Goal: Use online tool/utility: Use online tool/utility

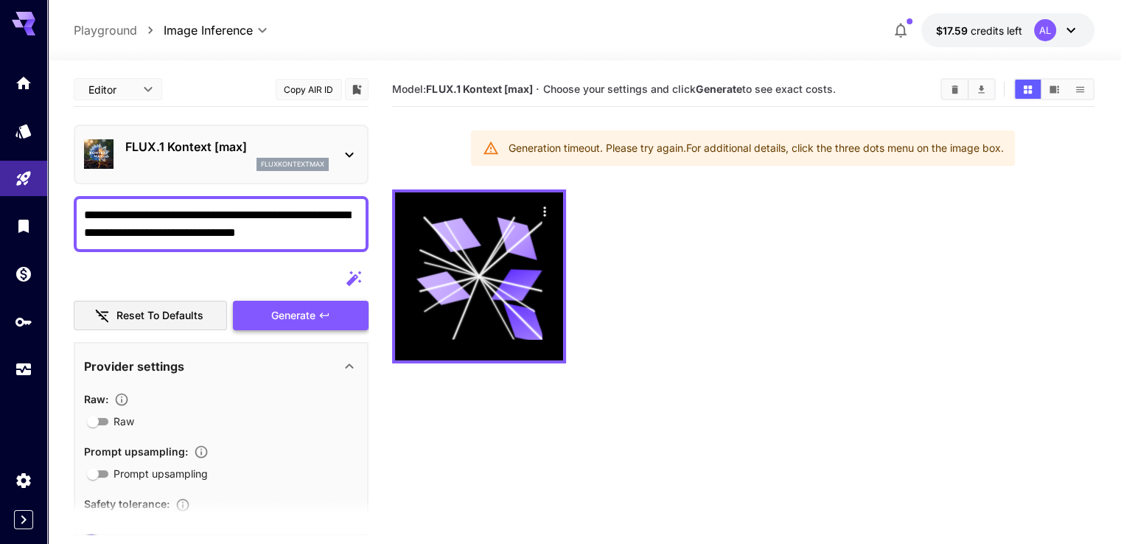
click at [330, 310] on icon "button" at bounding box center [324, 316] width 12 height 12
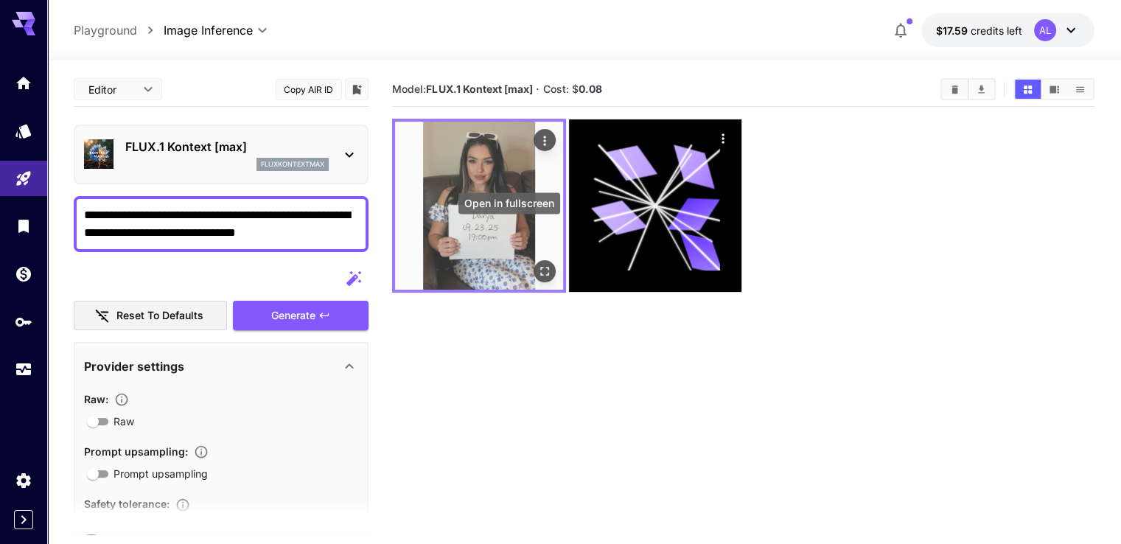
click at [540, 267] on icon "Open in fullscreen" at bounding box center [544, 271] width 9 height 9
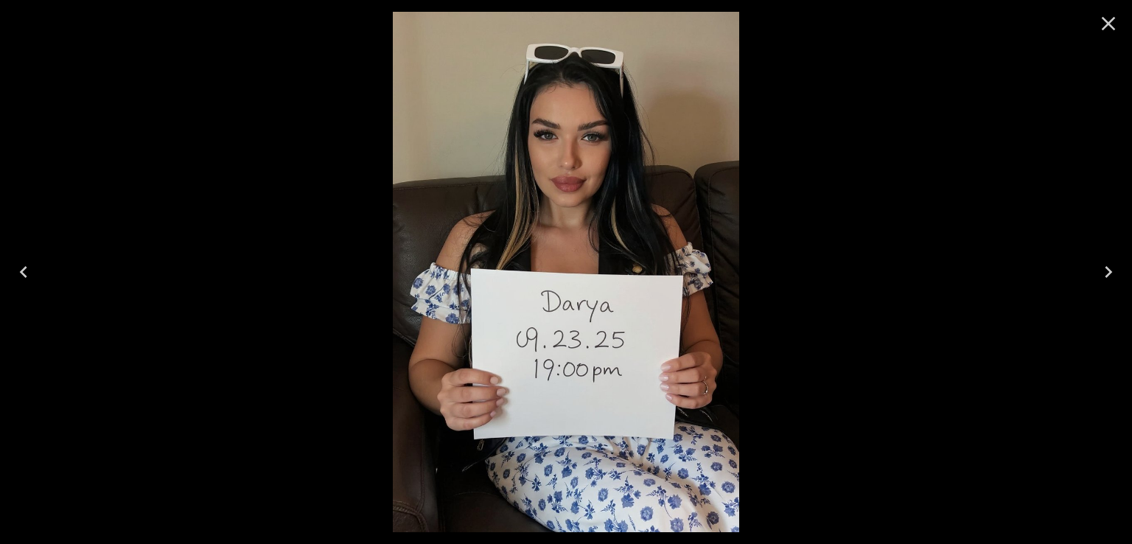
click at [847, 234] on div at bounding box center [566, 272] width 1132 height 544
click at [1103, 27] on icon "Close" at bounding box center [1109, 24] width 24 height 24
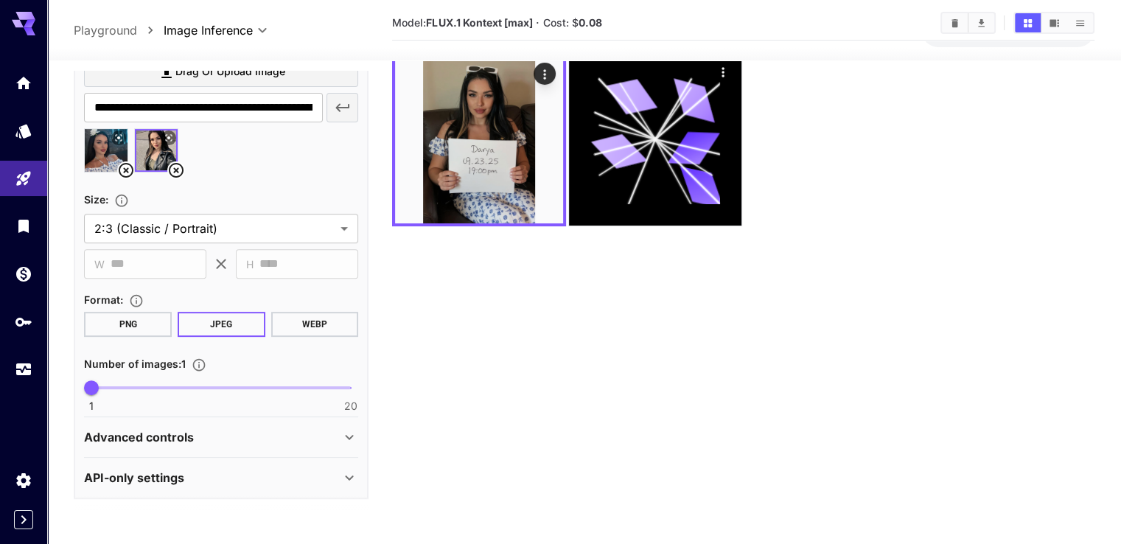
scroll to position [116, 0]
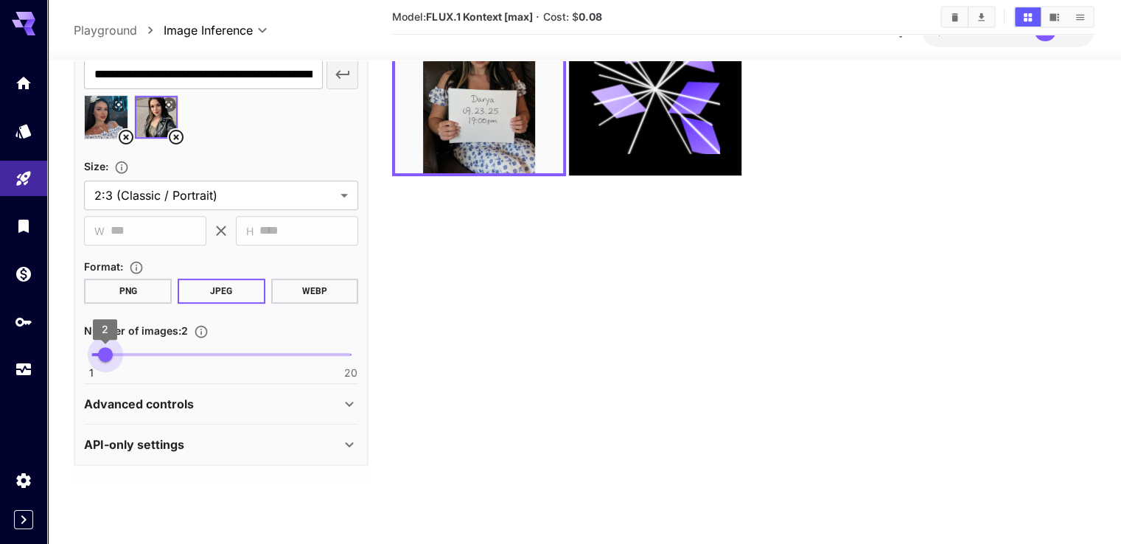
type input "*"
drag, startPoint x: 98, startPoint y: 346, endPoint x: 115, endPoint y: 346, distance: 17.0
click at [115, 347] on span "3" at bounding box center [118, 354] width 15 height 15
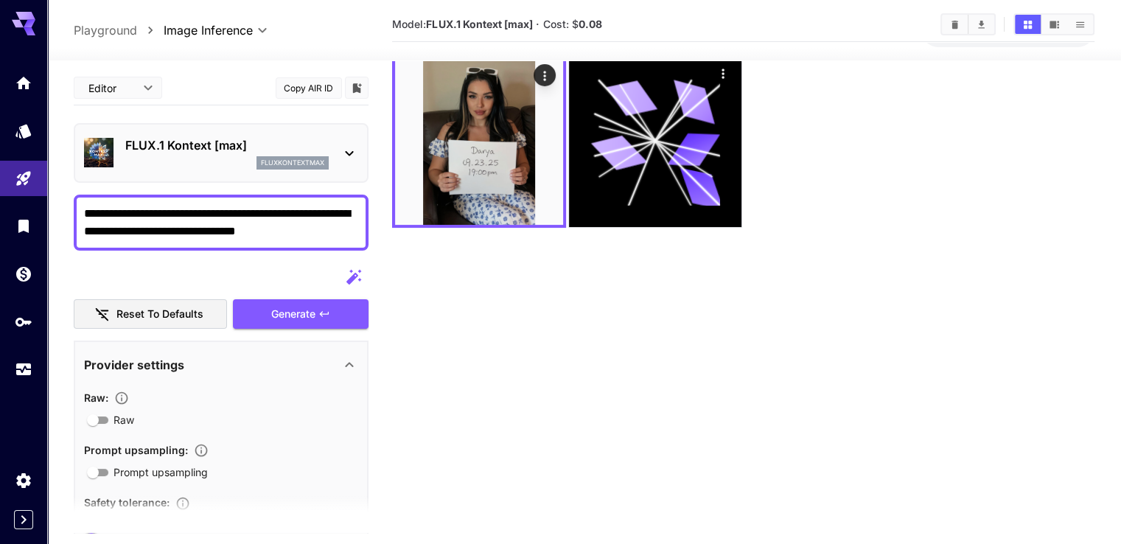
scroll to position [0, 0]
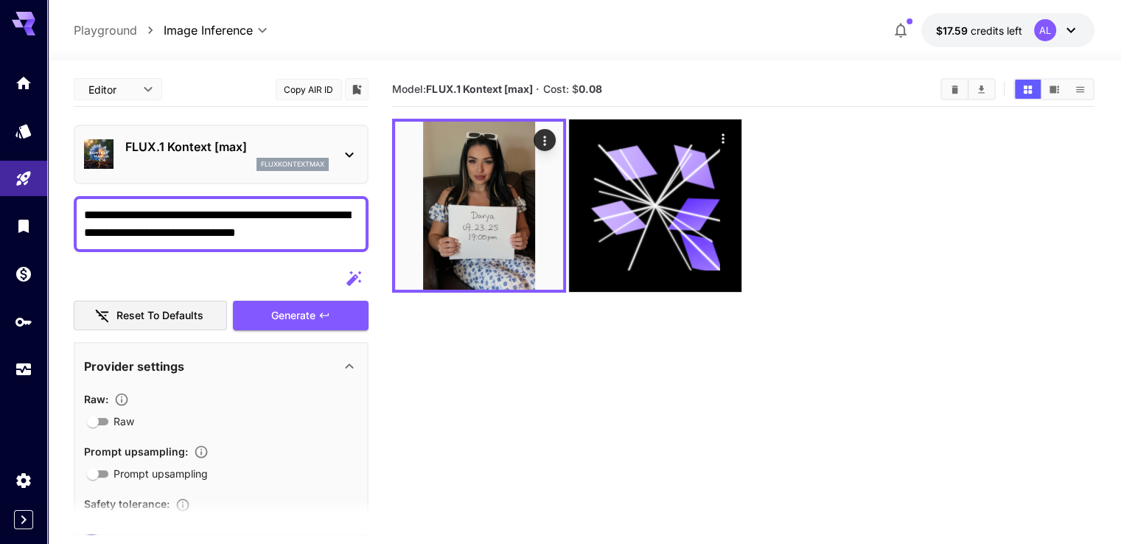
click at [192, 214] on textarea "**********" at bounding box center [221, 223] width 274 height 35
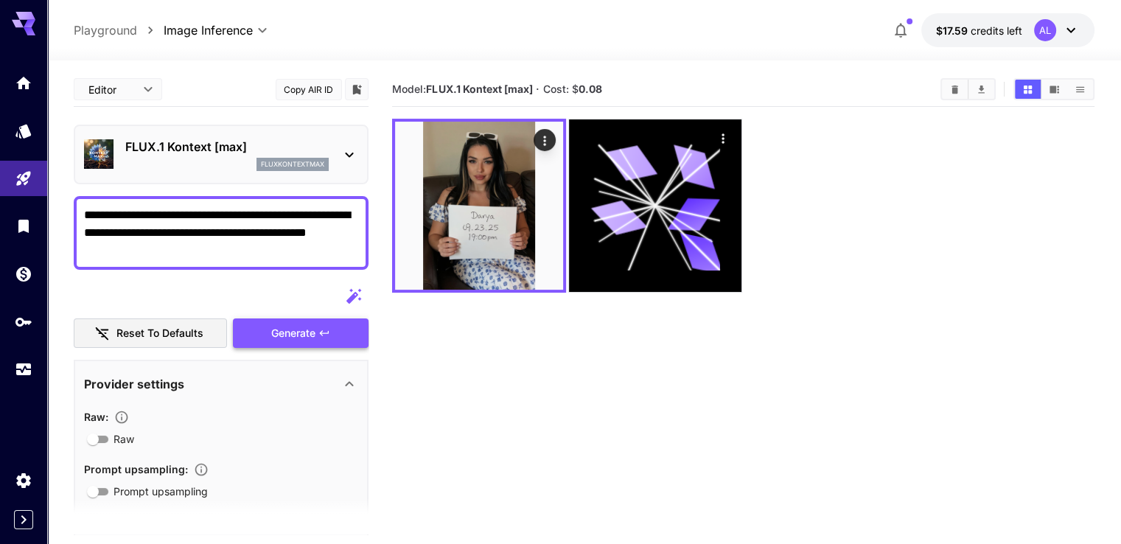
type textarea "**********"
click at [338, 331] on button "Generate" at bounding box center [301, 333] width 136 height 30
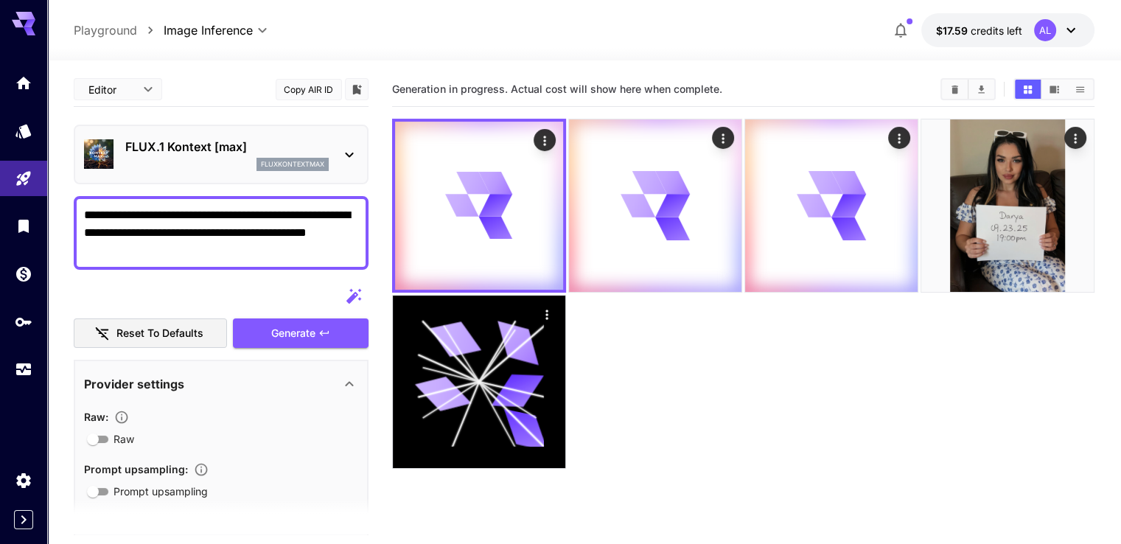
drag, startPoint x: 338, startPoint y: 331, endPoint x: 495, endPoint y: 572, distance: 287.7
click at [495, 543] on html "**********" at bounding box center [560, 330] width 1121 height 661
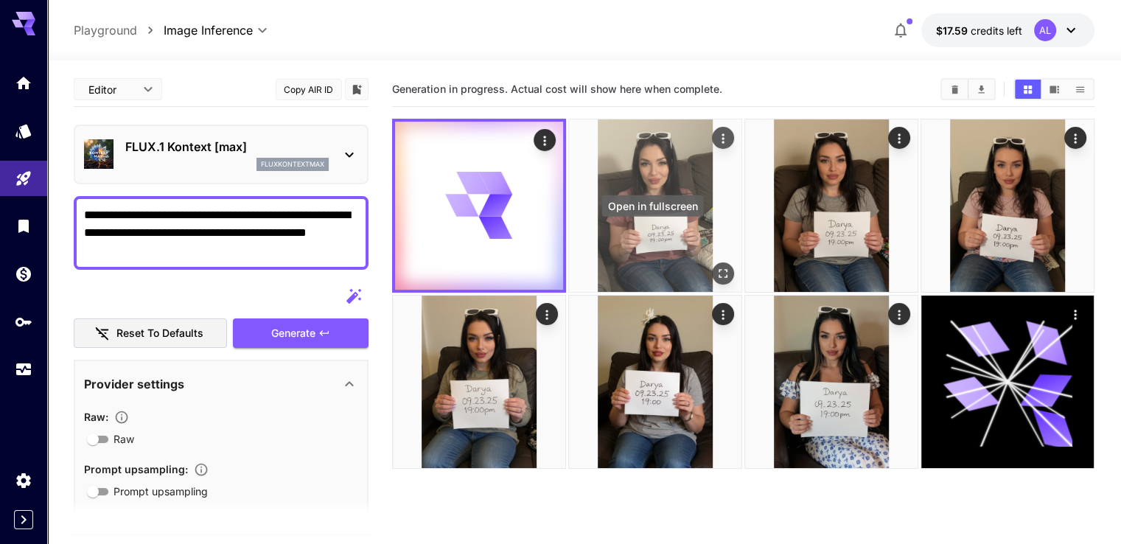
click at [716, 266] on icon "Open in fullscreen" at bounding box center [723, 273] width 15 height 15
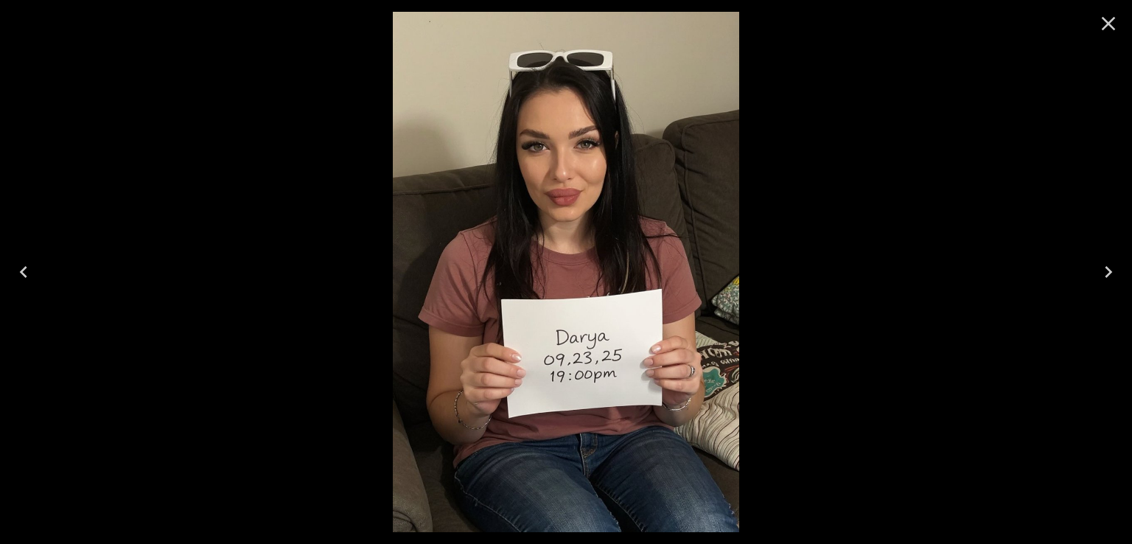
click at [1106, 31] on icon "Close" at bounding box center [1109, 24] width 24 height 24
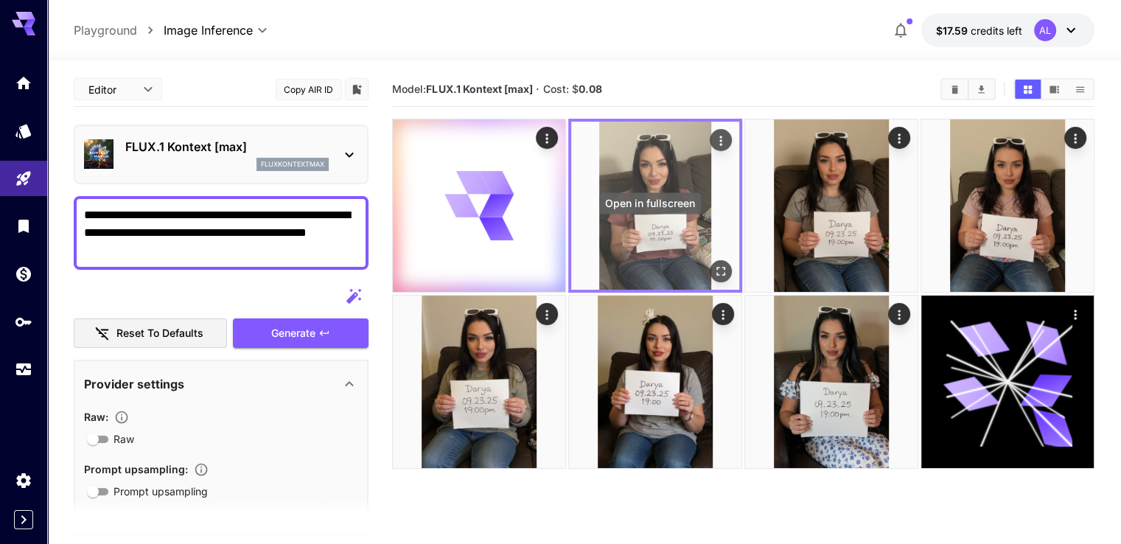
click at [714, 264] on icon "Open in fullscreen" at bounding box center [721, 271] width 15 height 15
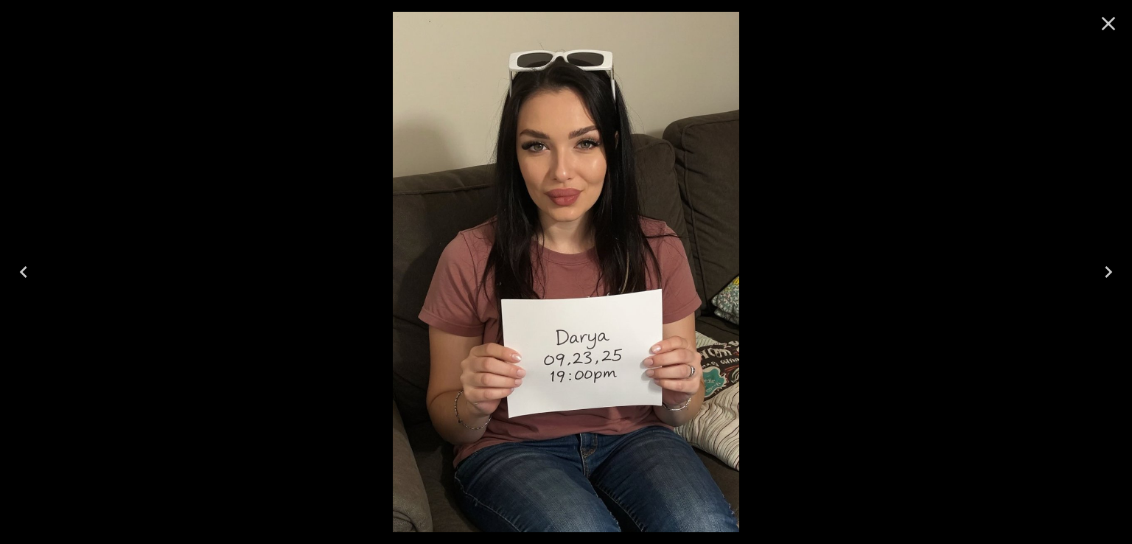
click at [1106, 268] on icon "Next" at bounding box center [1109, 272] width 24 height 24
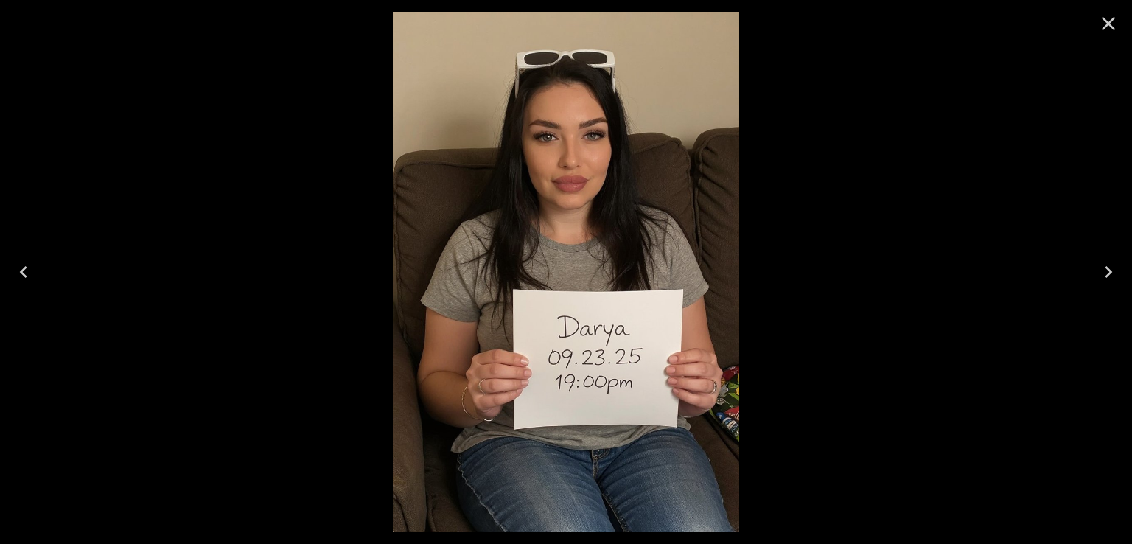
click at [1112, 275] on icon "Next" at bounding box center [1109, 272] width 24 height 24
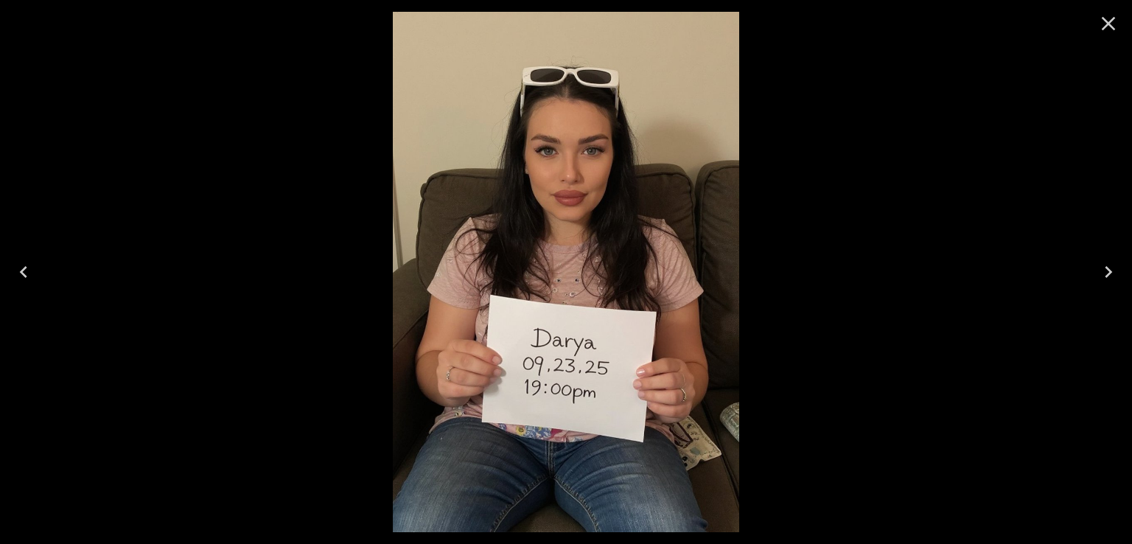
click at [1112, 275] on icon "Next" at bounding box center [1109, 272] width 24 height 24
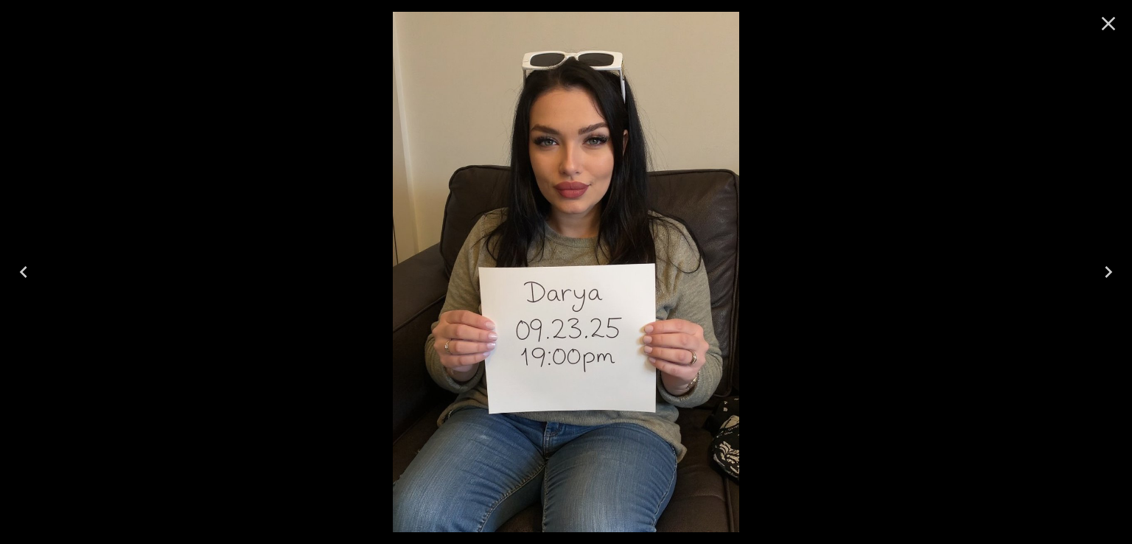
click at [1110, 261] on icon "Next" at bounding box center [1109, 272] width 24 height 24
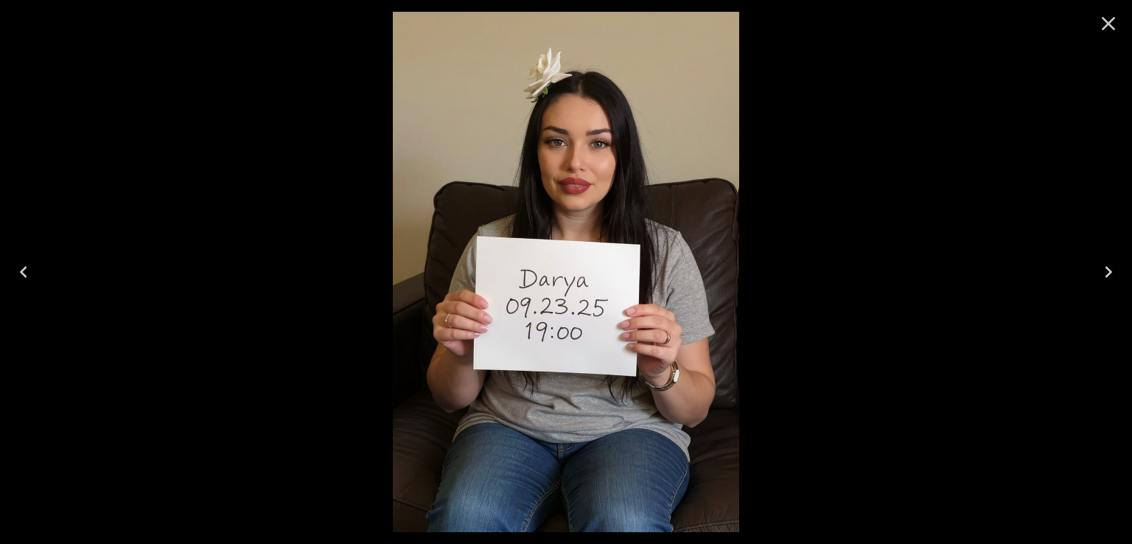
click at [1110, 262] on icon "Next" at bounding box center [1109, 272] width 24 height 24
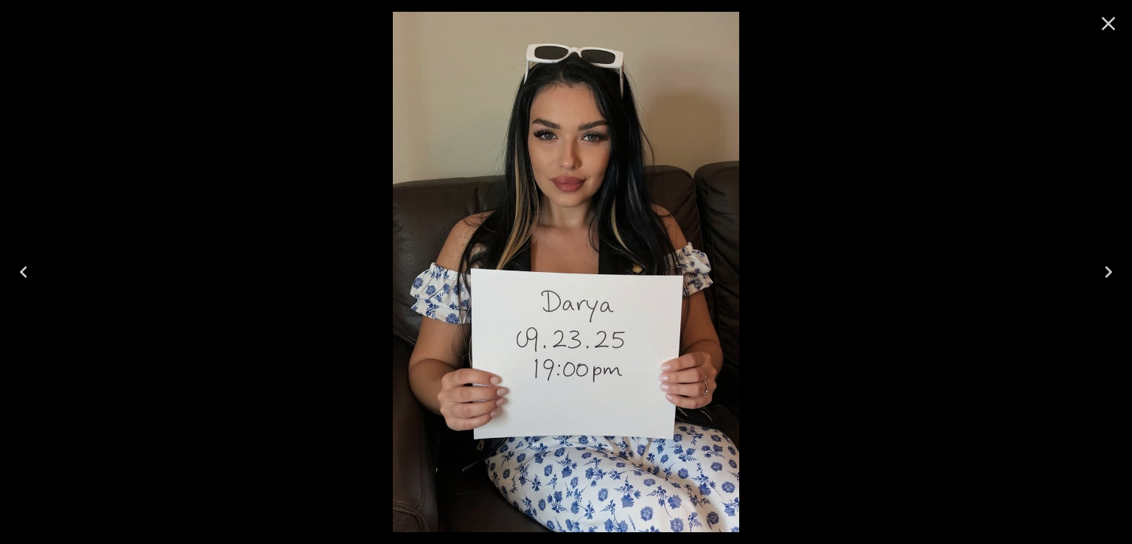
click at [1090, 275] on button "Next" at bounding box center [1108, 272] width 47 height 59
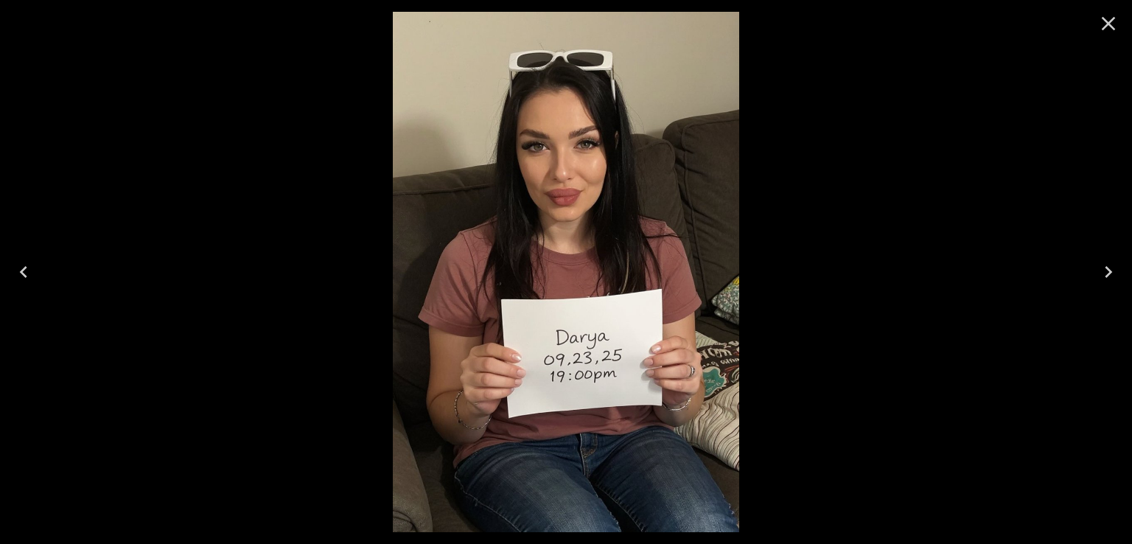
click at [1090, 275] on button "Next" at bounding box center [1108, 272] width 47 height 59
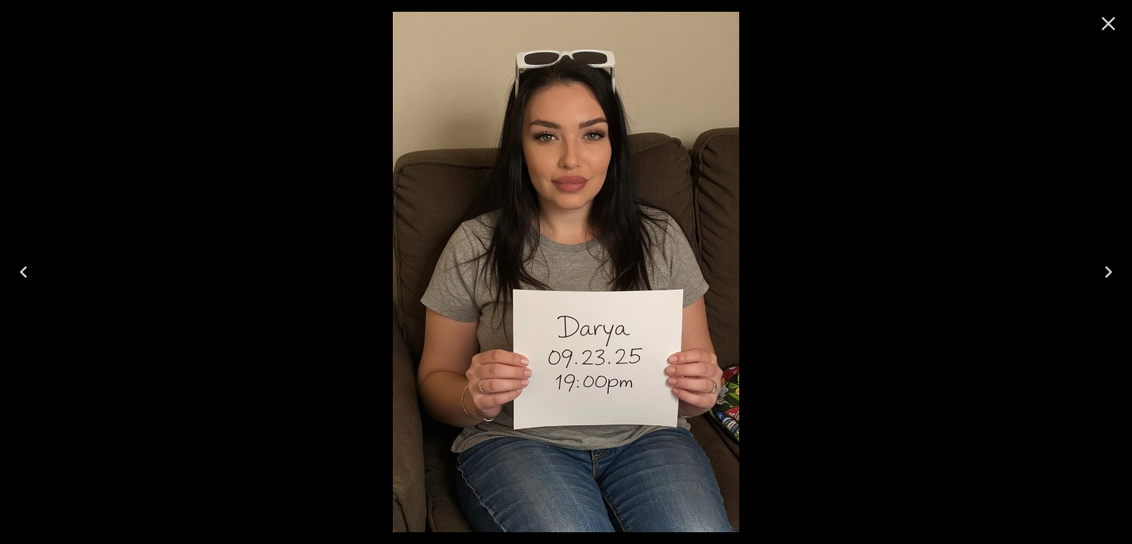
click at [24, 271] on icon "Previous" at bounding box center [24, 272] width 24 height 24
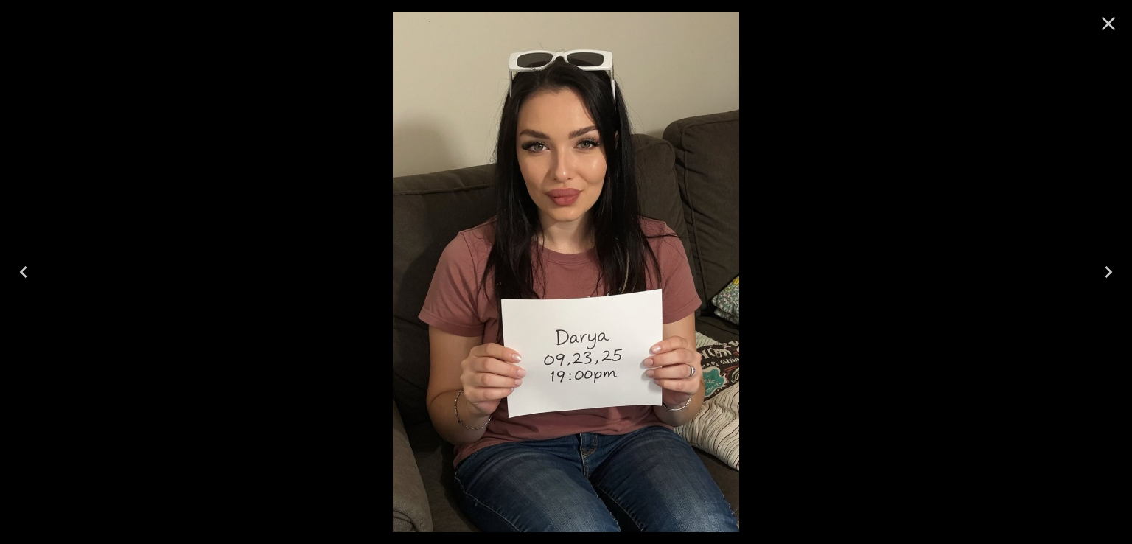
click at [1091, 268] on button "Next" at bounding box center [1108, 272] width 47 height 59
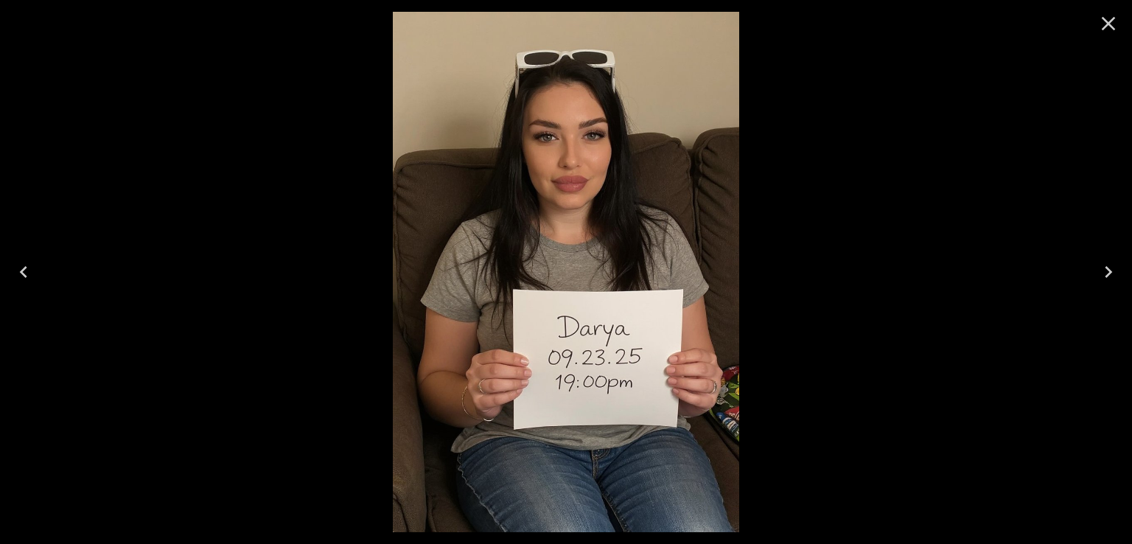
click at [1099, 268] on icon "Next" at bounding box center [1109, 272] width 24 height 24
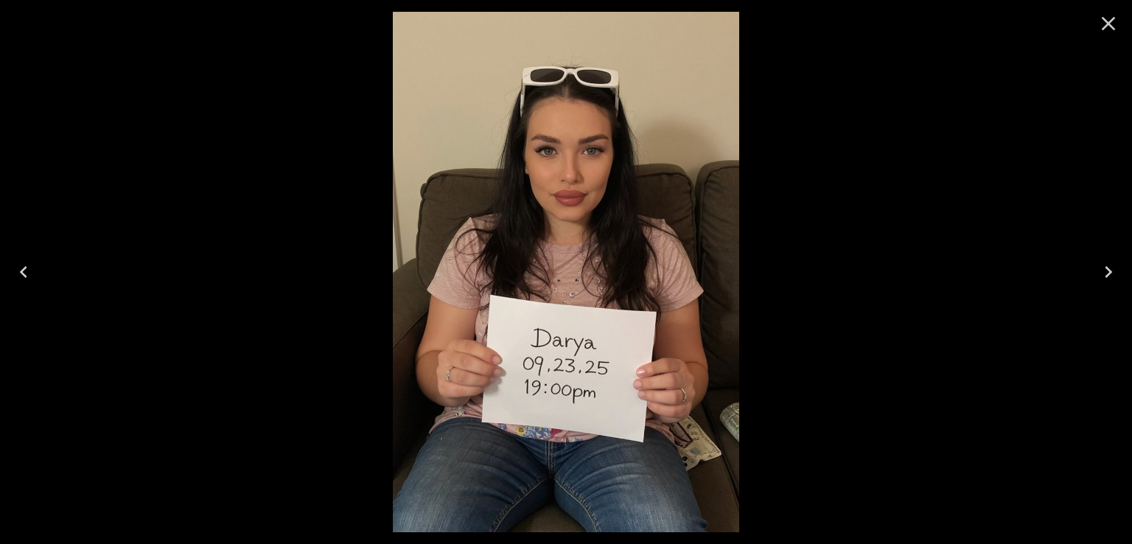
click at [1103, 268] on icon "Next" at bounding box center [1109, 272] width 24 height 24
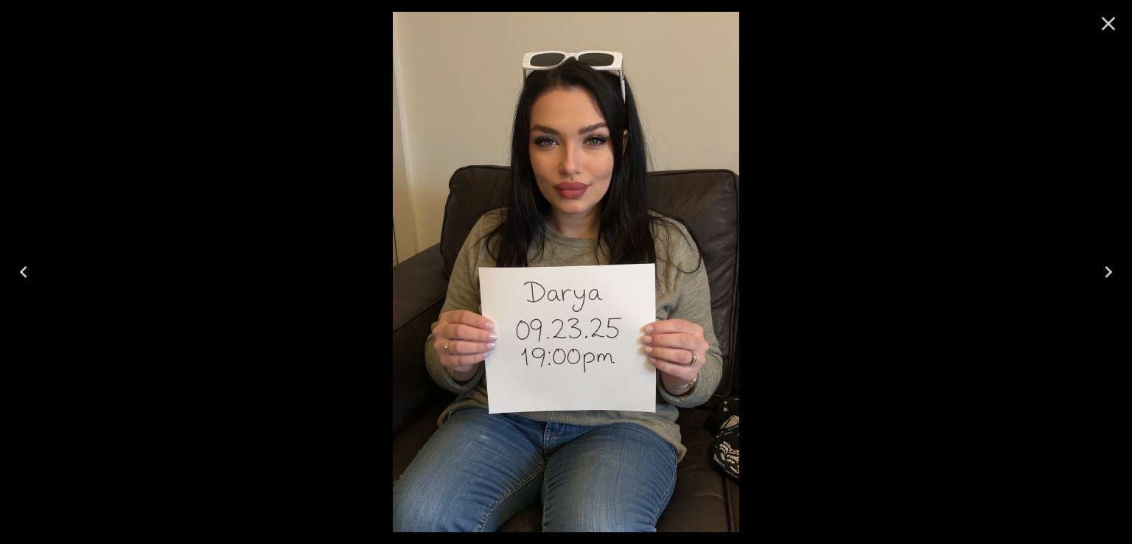
click at [1116, 277] on icon "Next" at bounding box center [1109, 272] width 24 height 24
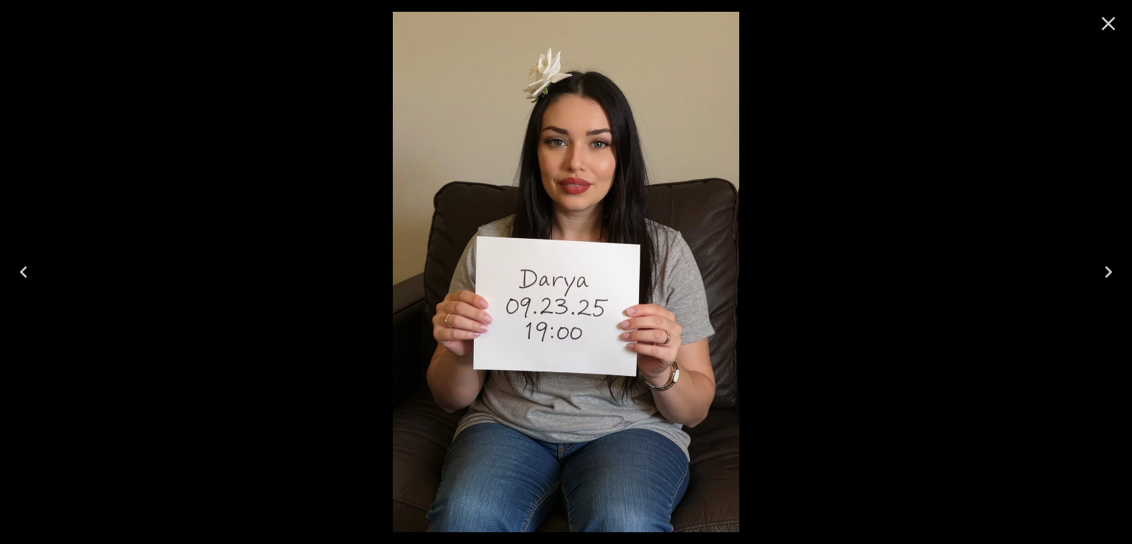
click at [1116, 277] on icon "Next" at bounding box center [1109, 272] width 24 height 24
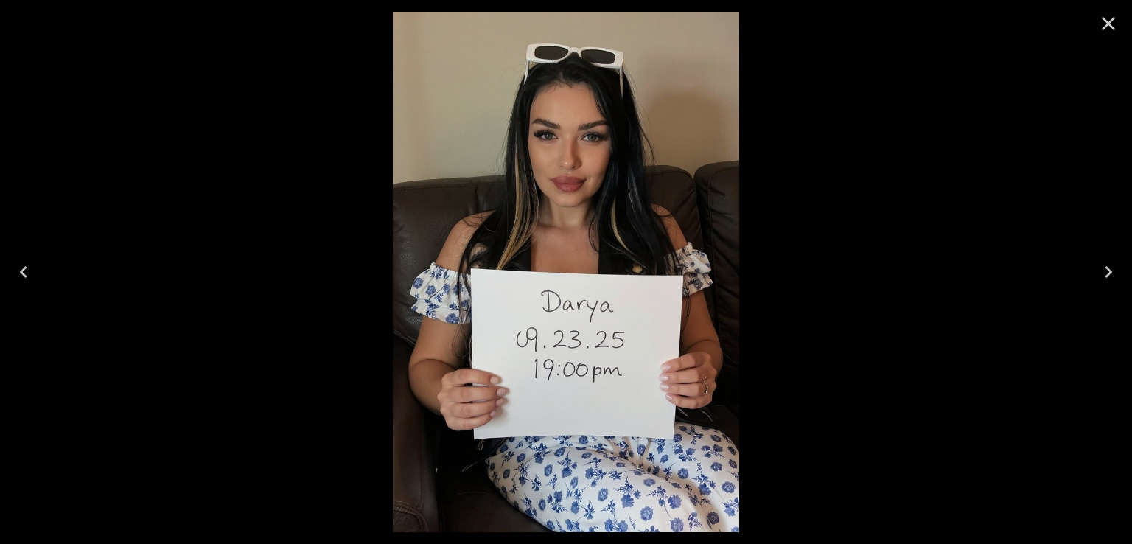
click at [1100, 273] on icon "Next" at bounding box center [1109, 272] width 24 height 24
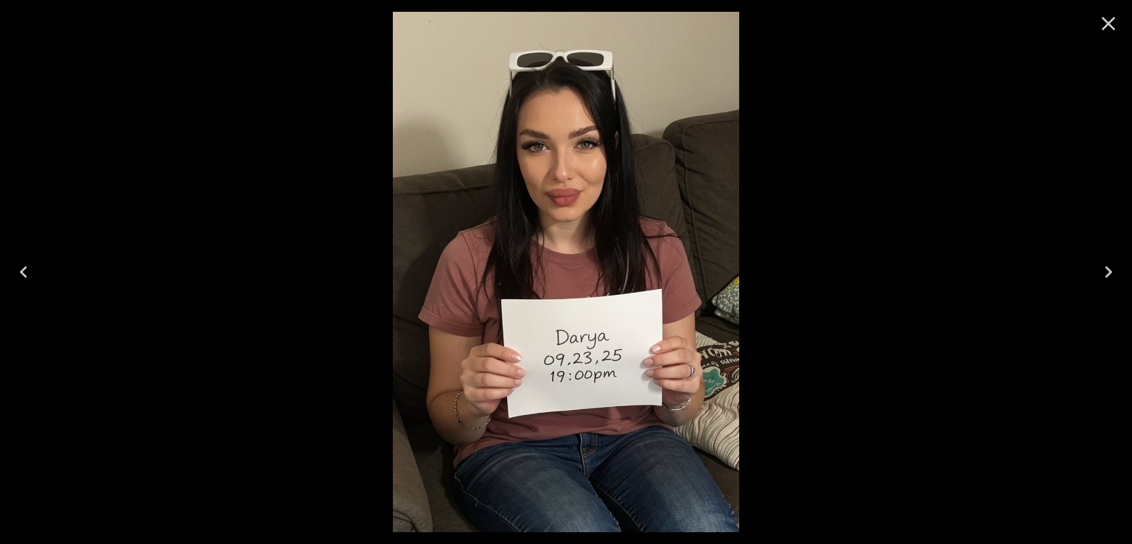
click at [1100, 273] on icon "Next" at bounding box center [1109, 272] width 24 height 24
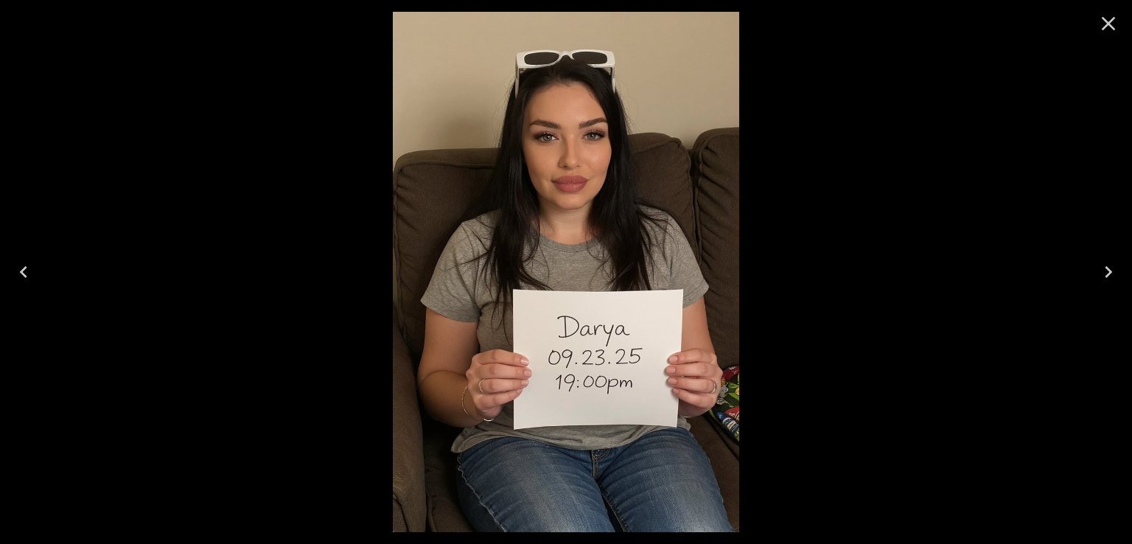
drag, startPoint x: 1118, startPoint y: 8, endPoint x: 1115, endPoint y: 18, distance: 9.8
click at [1116, 14] on button "Close" at bounding box center [1108, 23] width 35 height 35
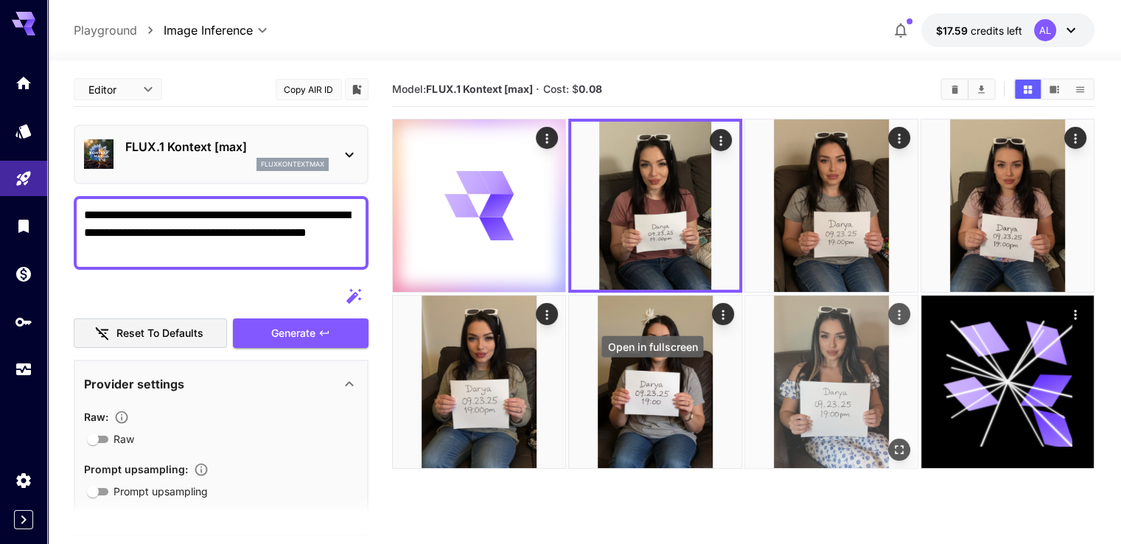
click at [892, 442] on icon "Open in fullscreen" at bounding box center [899, 449] width 15 height 15
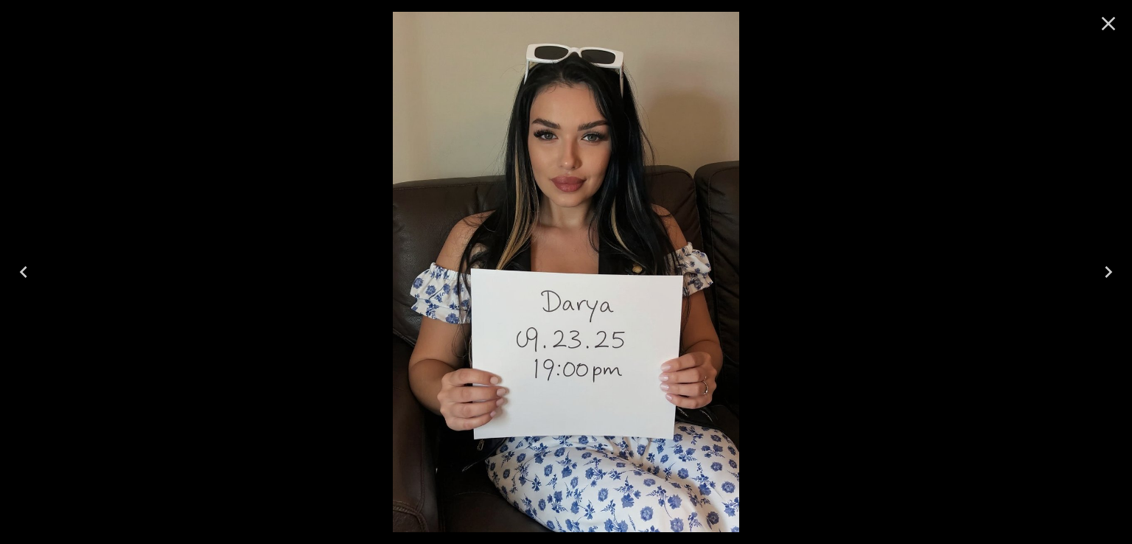
click at [28, 266] on icon "Previous" at bounding box center [24, 272] width 24 height 24
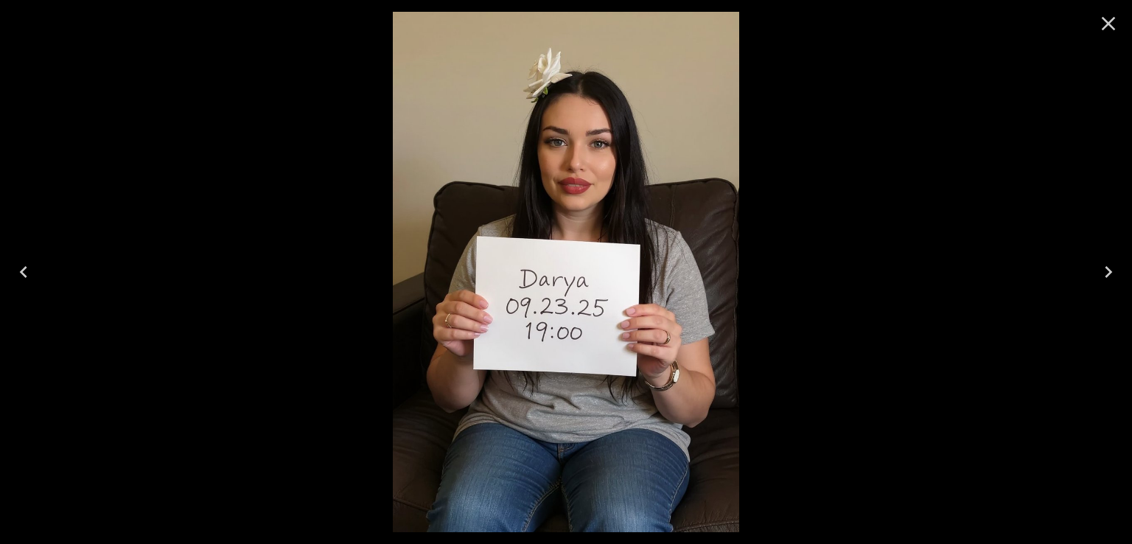
click at [29, 268] on icon "Previous" at bounding box center [24, 272] width 24 height 24
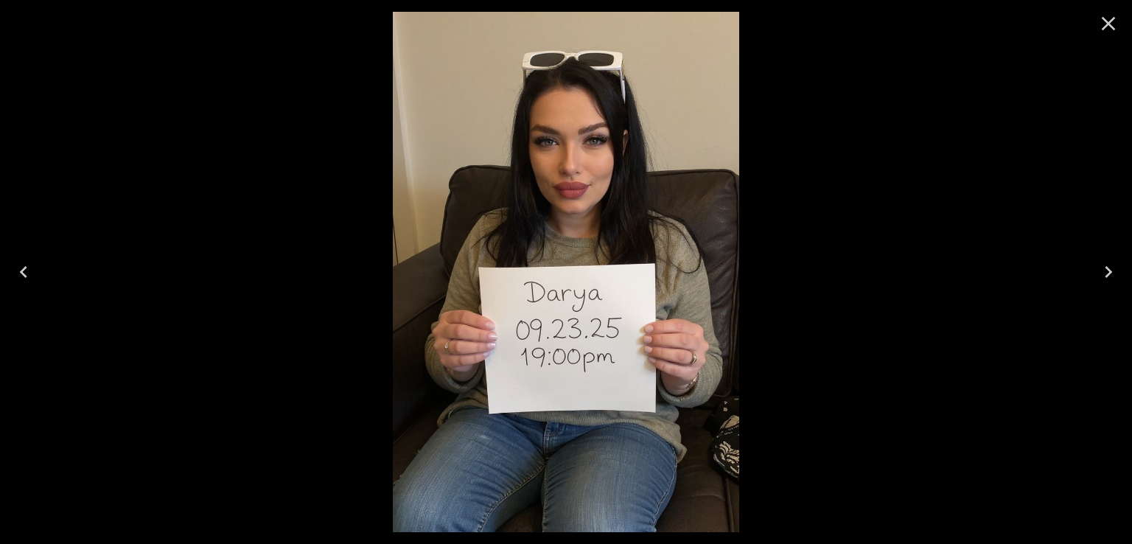
click at [15, 274] on icon "Previous" at bounding box center [24, 272] width 24 height 24
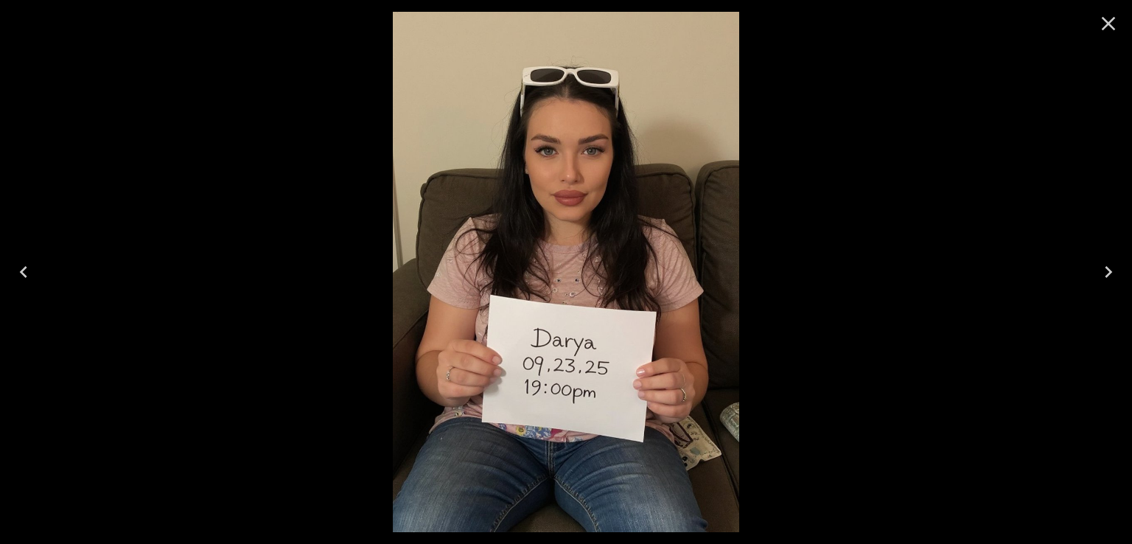
click at [15, 274] on icon "Previous" at bounding box center [24, 272] width 24 height 24
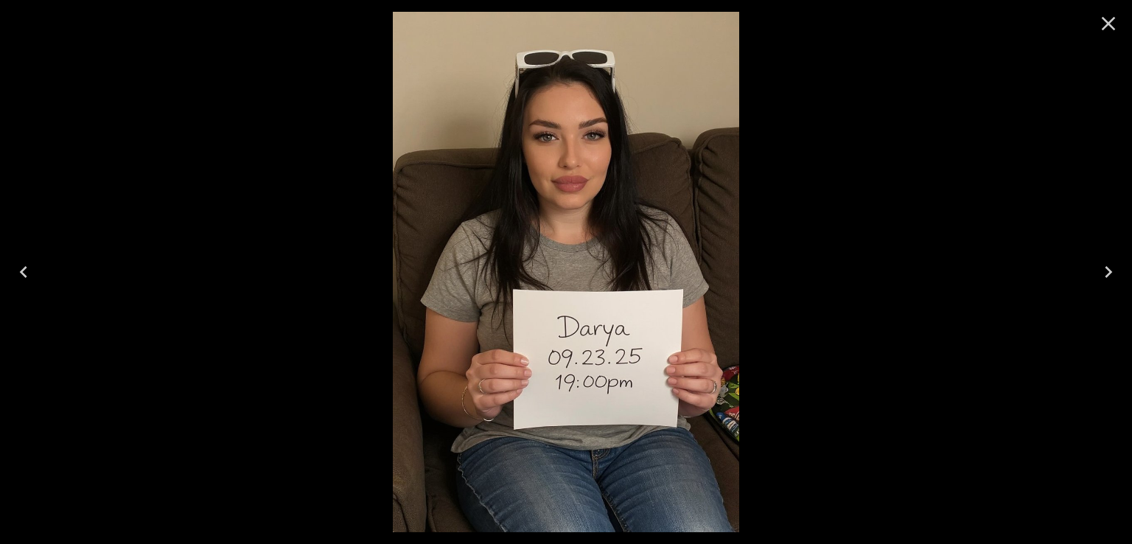
click at [833, 231] on div at bounding box center [566, 272] width 1132 height 544
click at [1107, 23] on icon "Close" at bounding box center [1109, 24] width 14 height 14
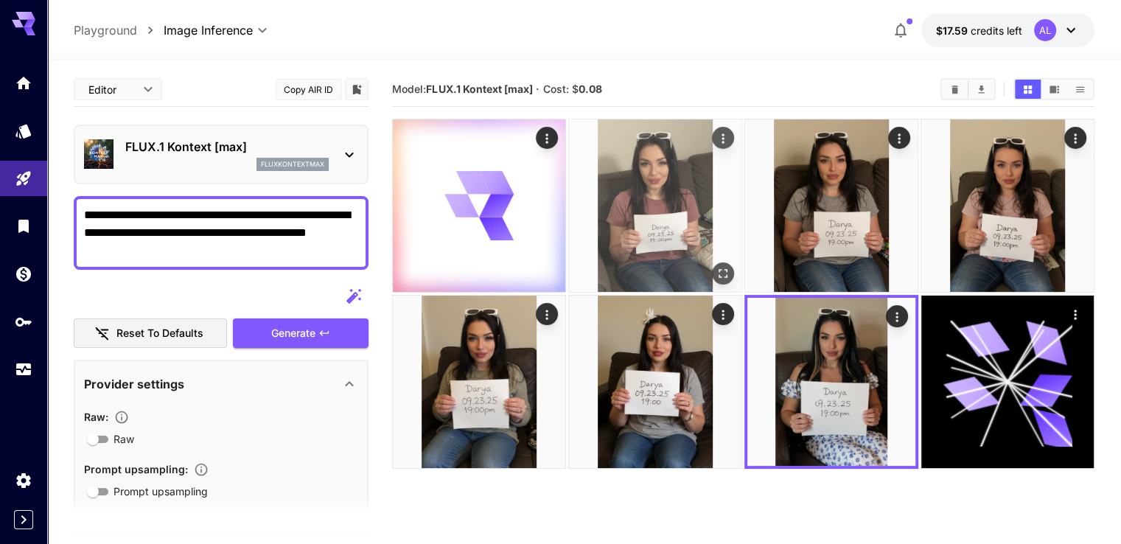
click at [619, 184] on img at bounding box center [655, 205] width 173 height 173
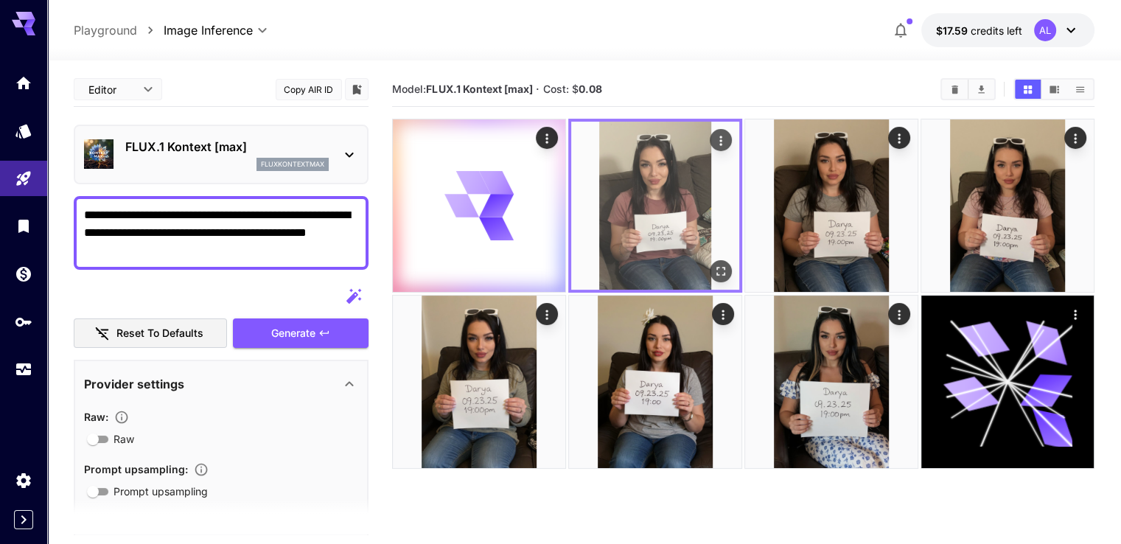
click at [661, 226] on img at bounding box center [655, 206] width 168 height 168
click at [717, 267] on icon "Open in fullscreen" at bounding box center [721, 271] width 9 height 9
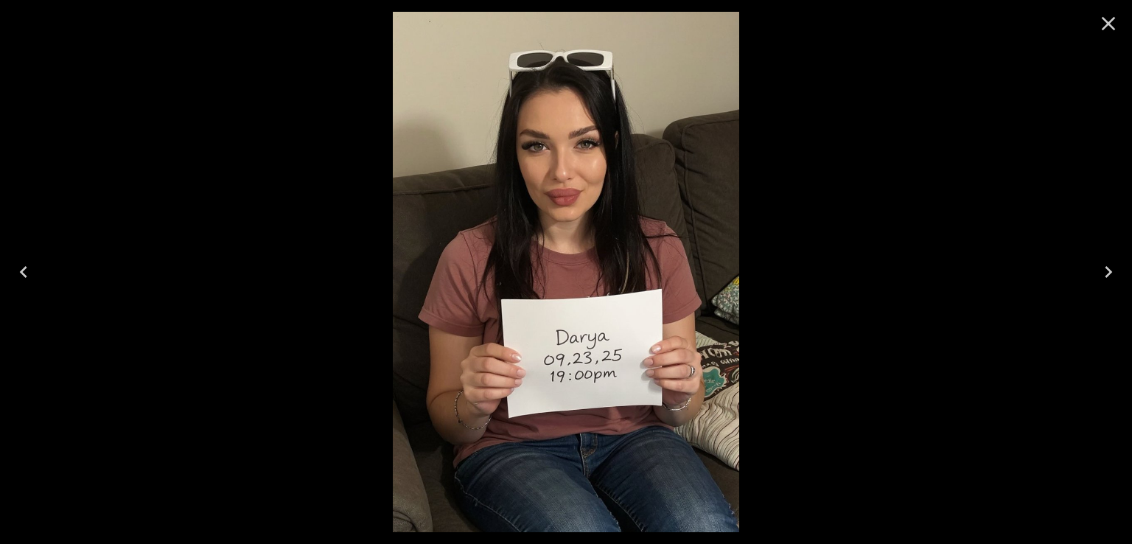
click at [817, 247] on div at bounding box center [566, 272] width 1132 height 544
click at [1118, 23] on icon "Close" at bounding box center [1109, 24] width 24 height 24
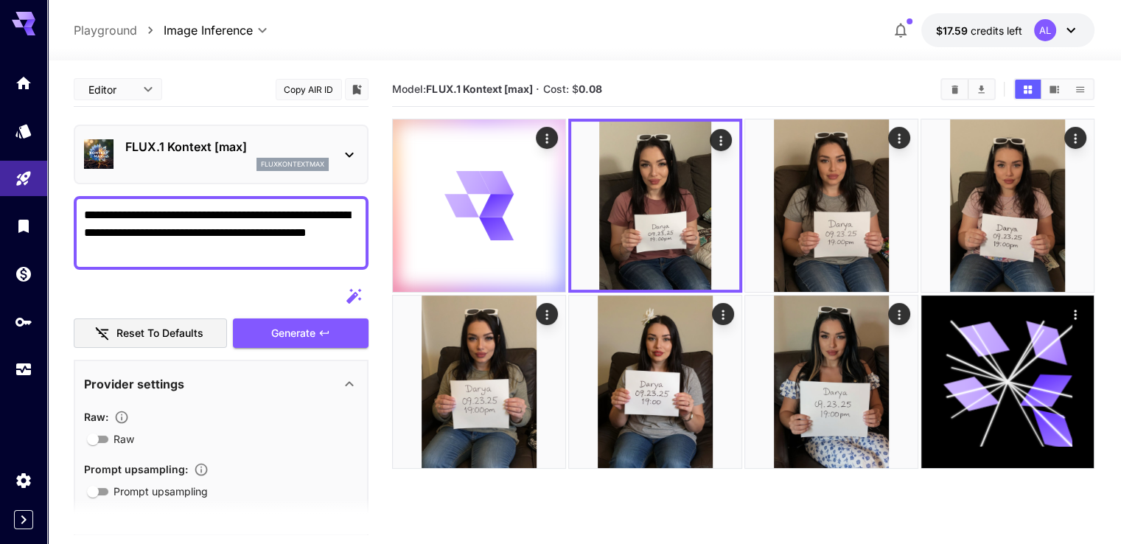
drag, startPoint x: 144, startPoint y: 257, endPoint x: 56, endPoint y: 206, distance: 102.0
click at [56, 206] on section "**********" at bounding box center [584, 360] width 1074 height 600
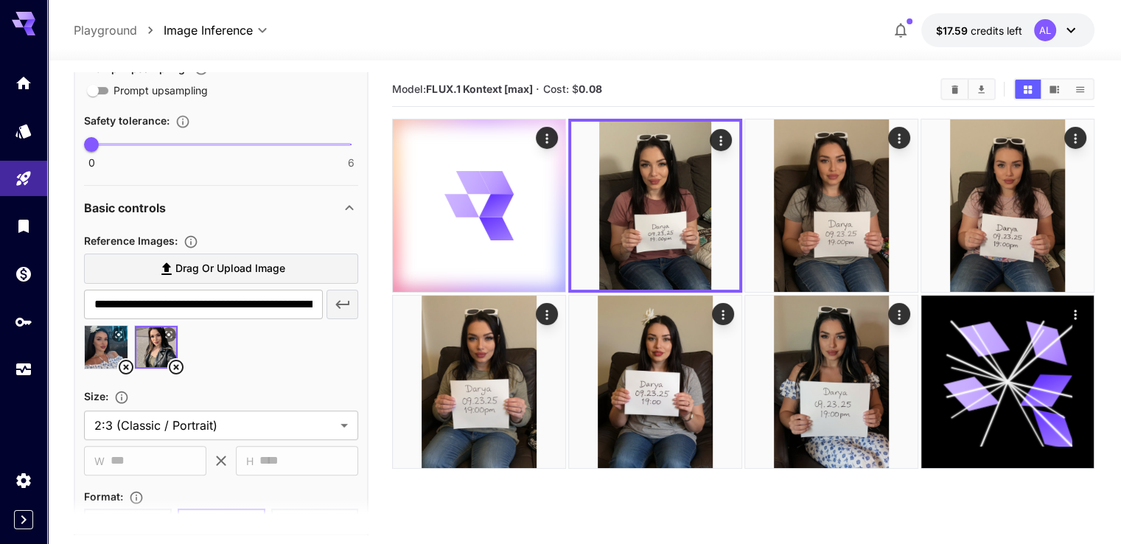
scroll to position [442, 0]
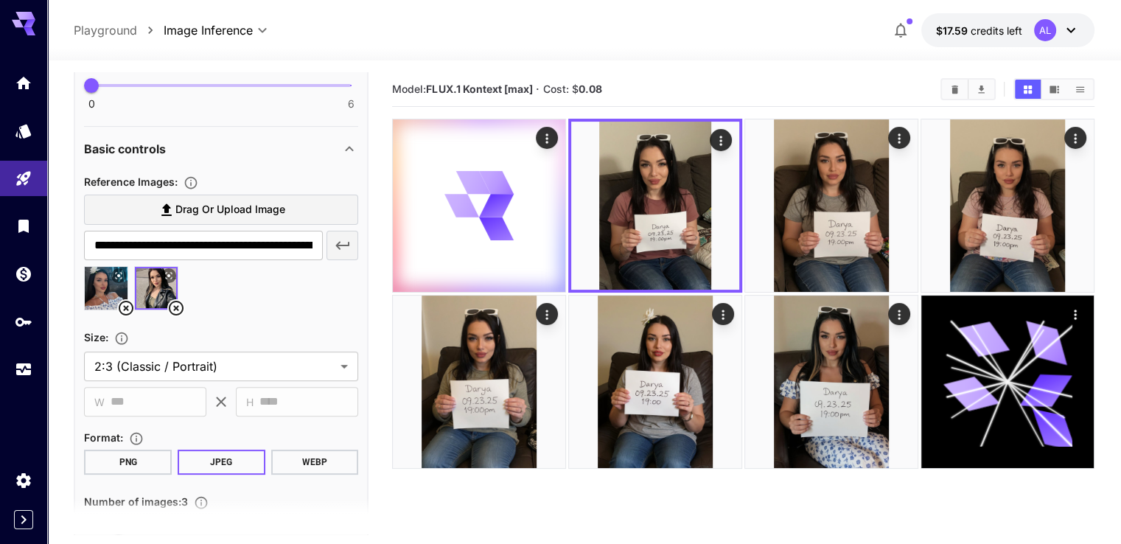
click at [178, 303] on icon at bounding box center [176, 308] width 18 height 18
click at [125, 307] on icon at bounding box center [126, 308] width 15 height 15
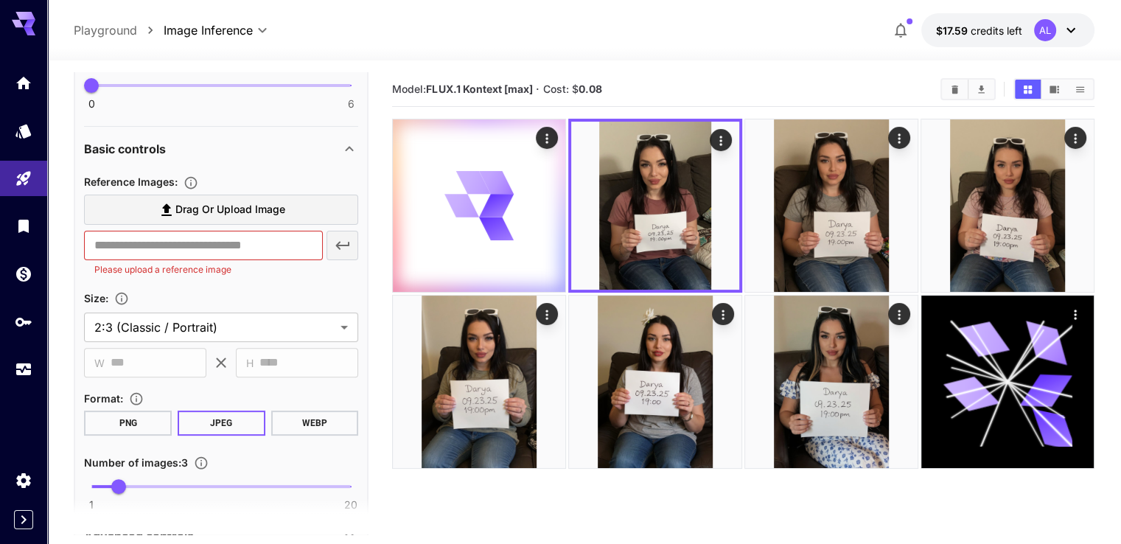
click at [177, 211] on span "Drag or upload image" at bounding box center [230, 210] width 110 height 18
click at [0, 0] on input "Drag or upload image" at bounding box center [0, 0] width 0 height 0
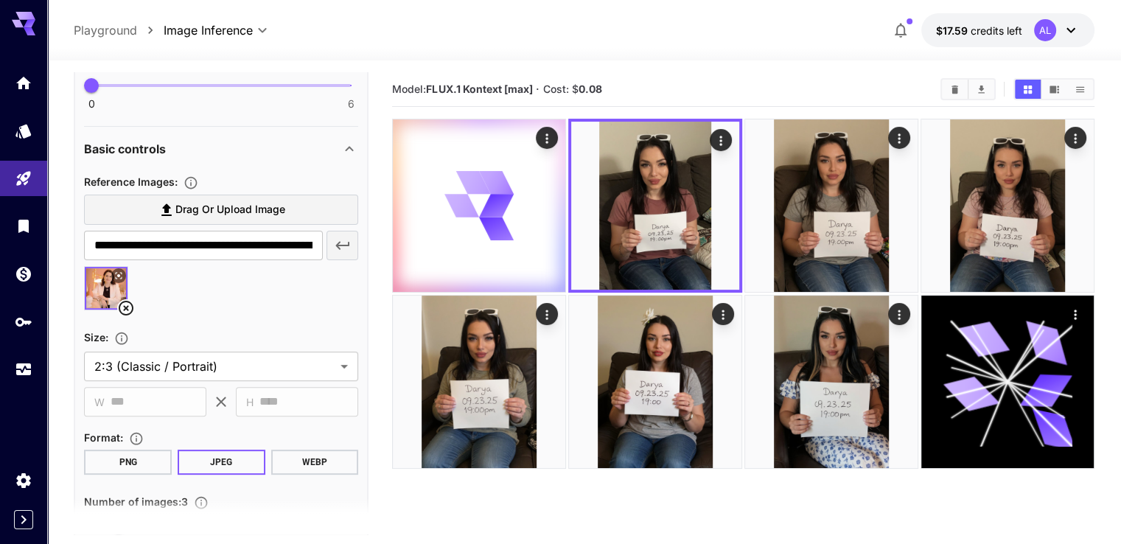
click at [226, 209] on span "Drag or upload image" at bounding box center [230, 210] width 110 height 18
click at [0, 0] on input "Drag or upload image" at bounding box center [0, 0] width 0 height 0
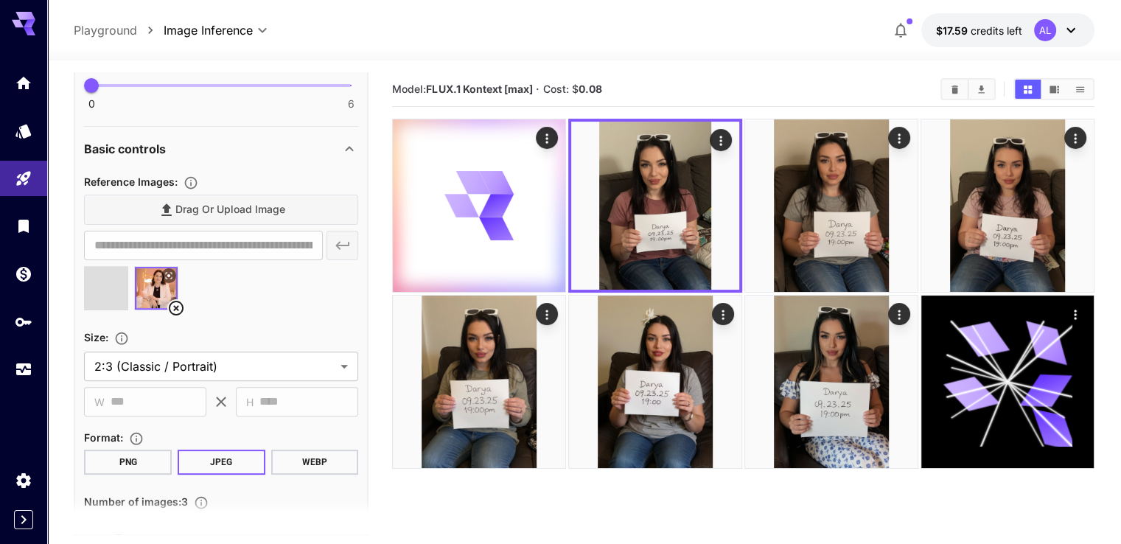
click at [182, 205] on div "Drag or upload image" at bounding box center [221, 210] width 274 height 30
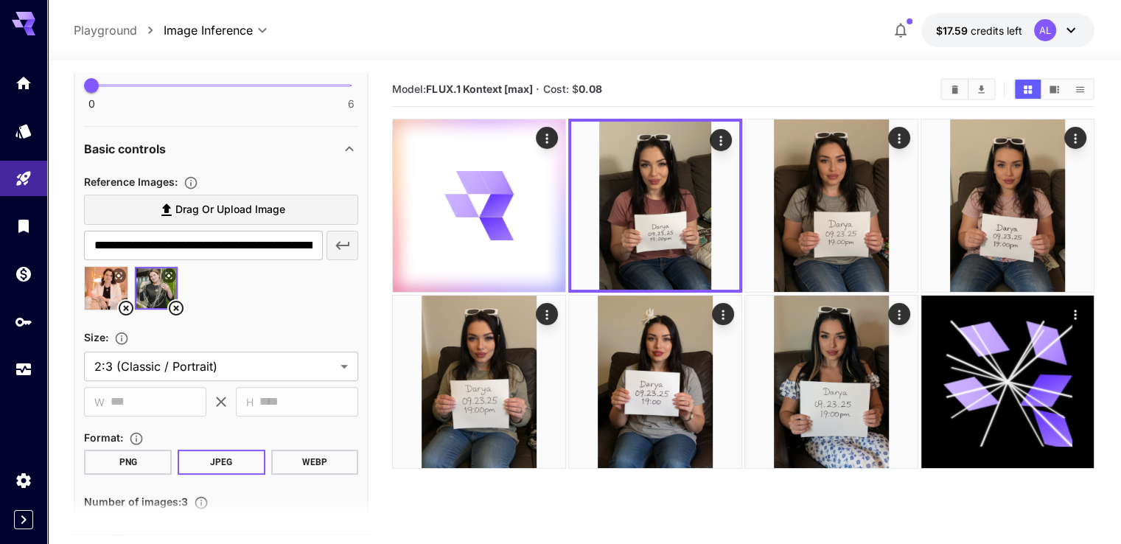
click at [182, 205] on span "Drag or upload image" at bounding box center [230, 210] width 110 height 18
click at [0, 0] on input "Drag or upload image" at bounding box center [0, 0] width 0 height 0
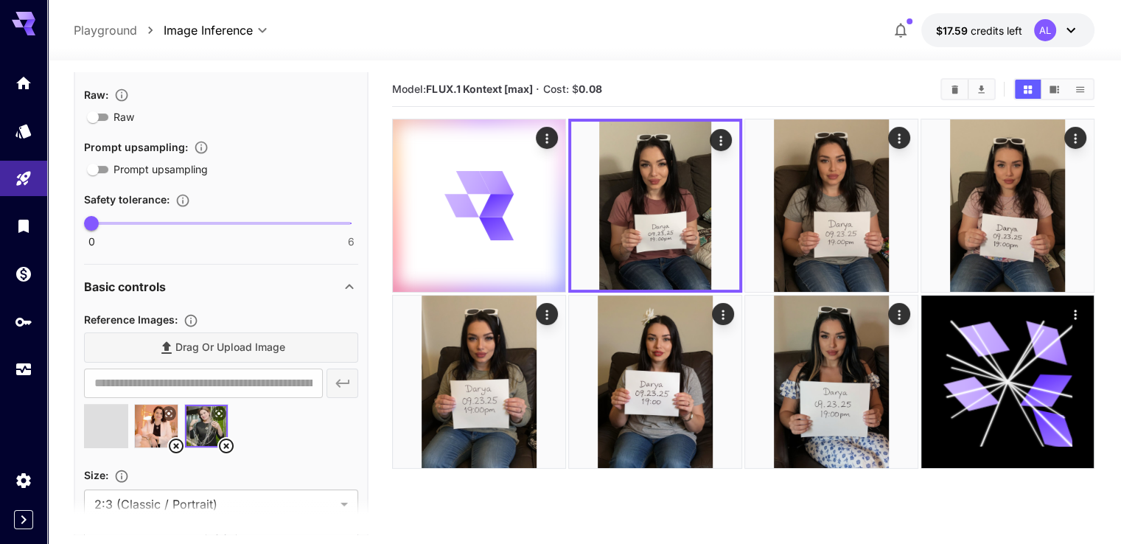
type input "**********"
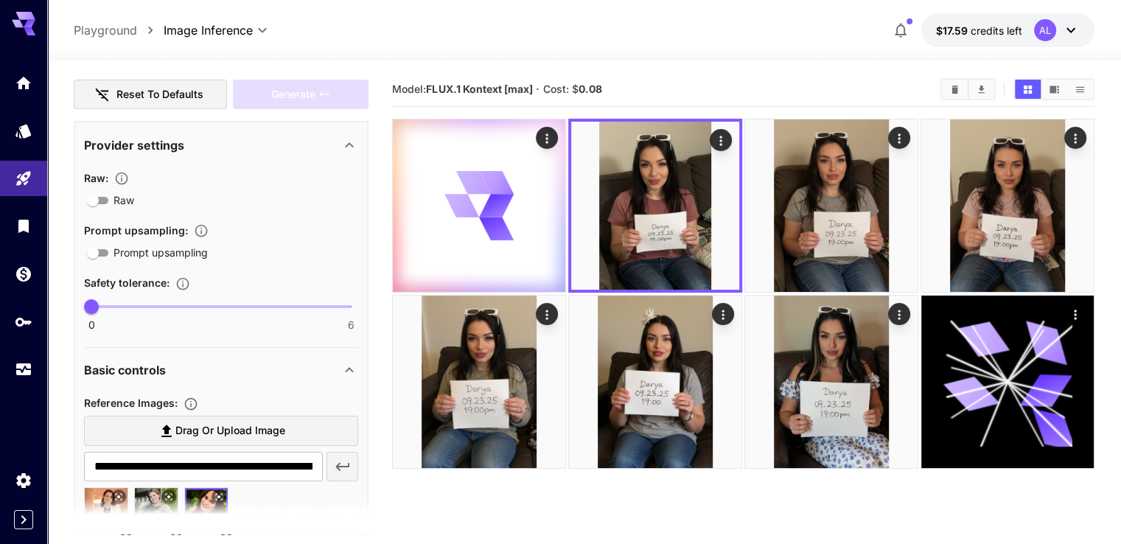
scroll to position [0, 0]
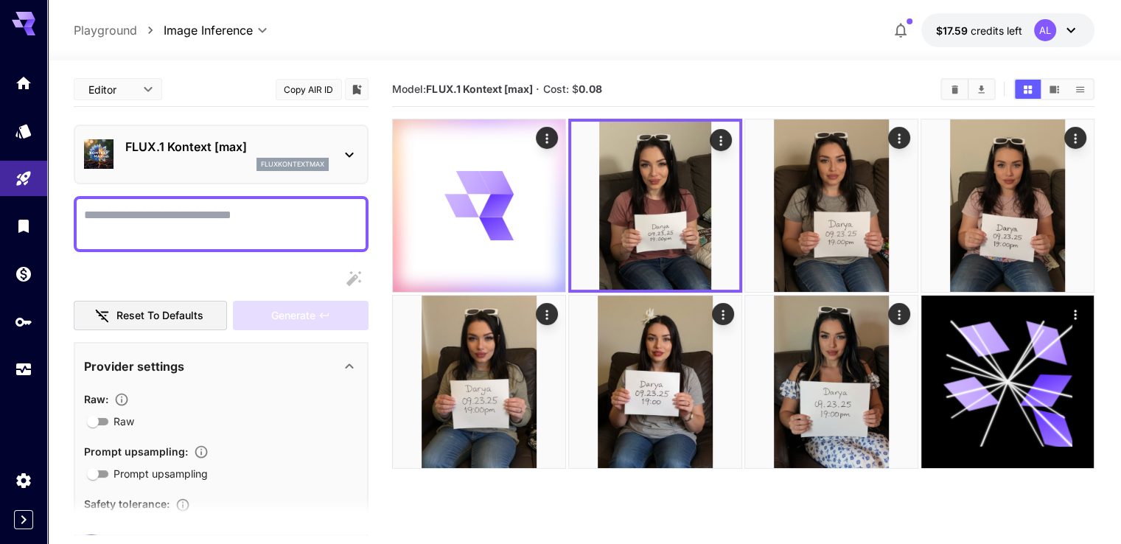
click at [254, 216] on textarea "Raw" at bounding box center [221, 223] width 274 height 35
paste textarea "**********"
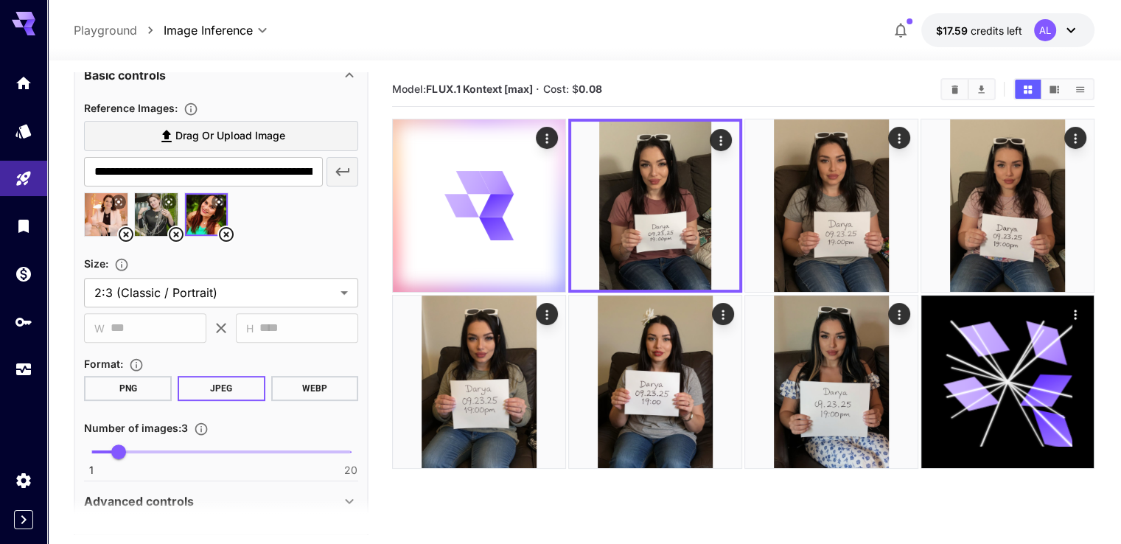
scroll to position [579, 0]
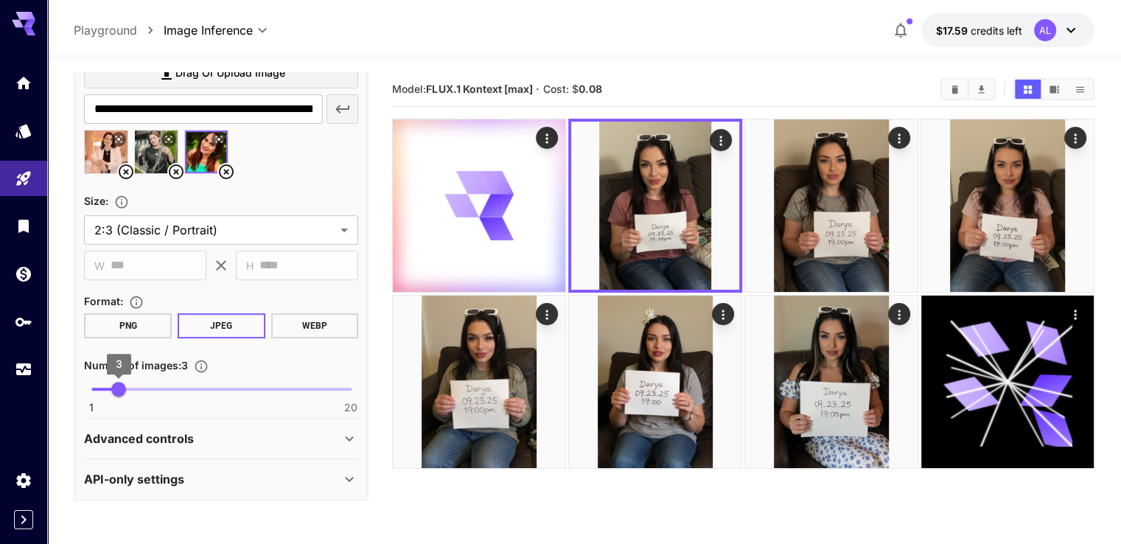
type textarea "**********"
type input "*"
drag, startPoint x: 124, startPoint y: 383, endPoint x: 139, endPoint y: 384, distance: 14.8
click at [139, 384] on span "4" at bounding box center [132, 389] width 15 height 15
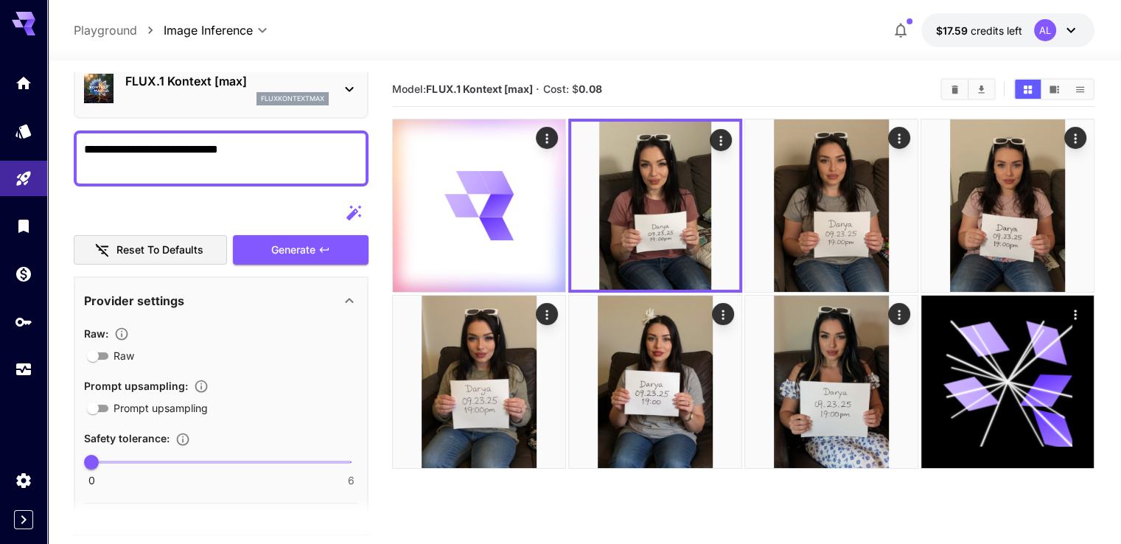
scroll to position [63, 0]
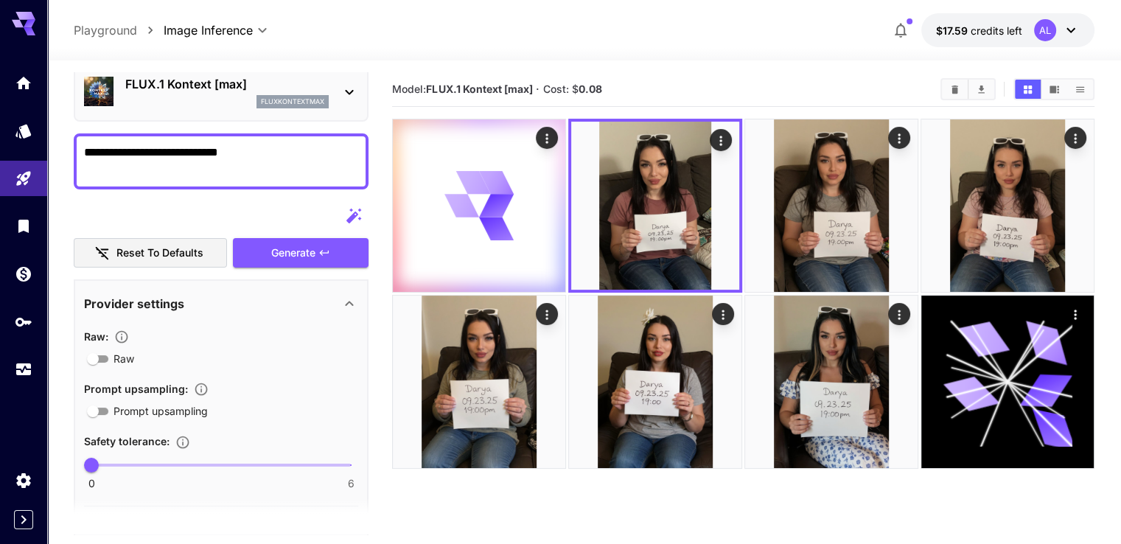
click at [117, 150] on textarea "**********" at bounding box center [221, 161] width 274 height 35
click at [279, 249] on span "Generate" at bounding box center [293, 253] width 44 height 18
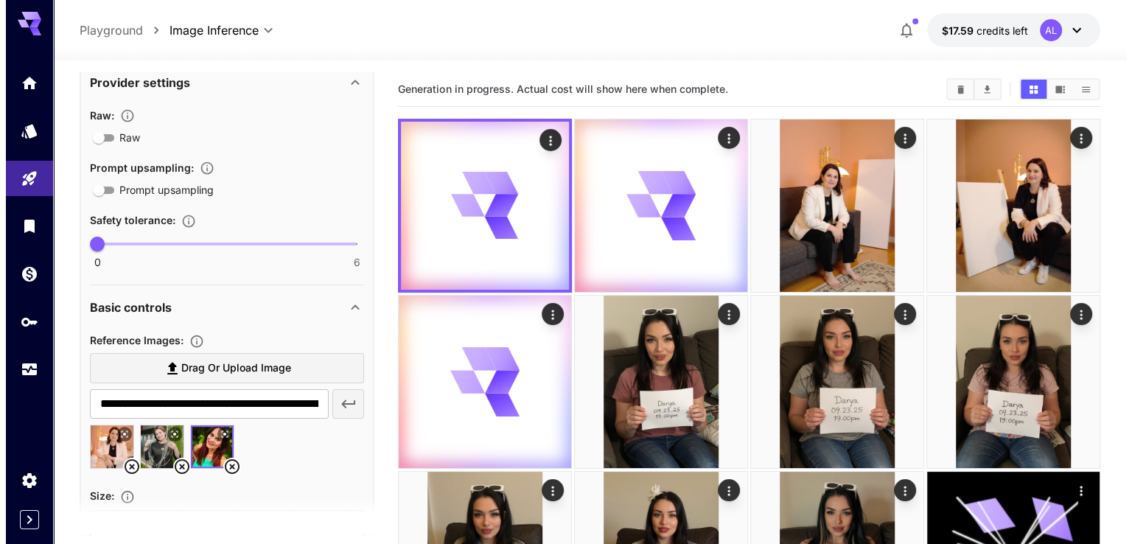
scroll to position [0, 0]
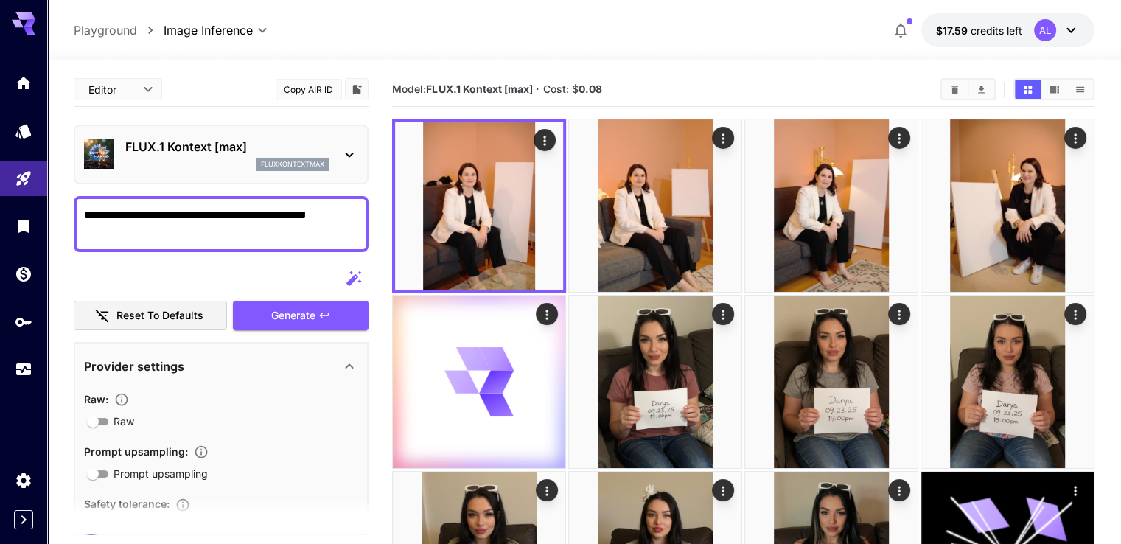
drag, startPoint x: 331, startPoint y: 217, endPoint x: 52, endPoint y: 212, distance: 278.7
click at [52, 212] on section "**********" at bounding box center [584, 374] width 1074 height 628
paste textarea "**********"
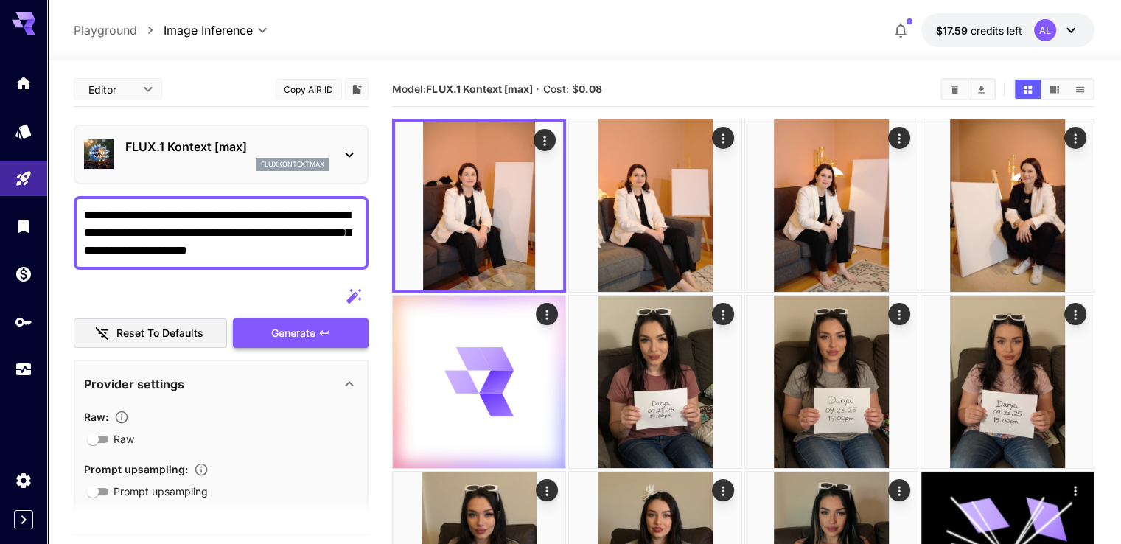
type textarea "**********"
click at [288, 331] on span "Generate" at bounding box center [293, 333] width 44 height 18
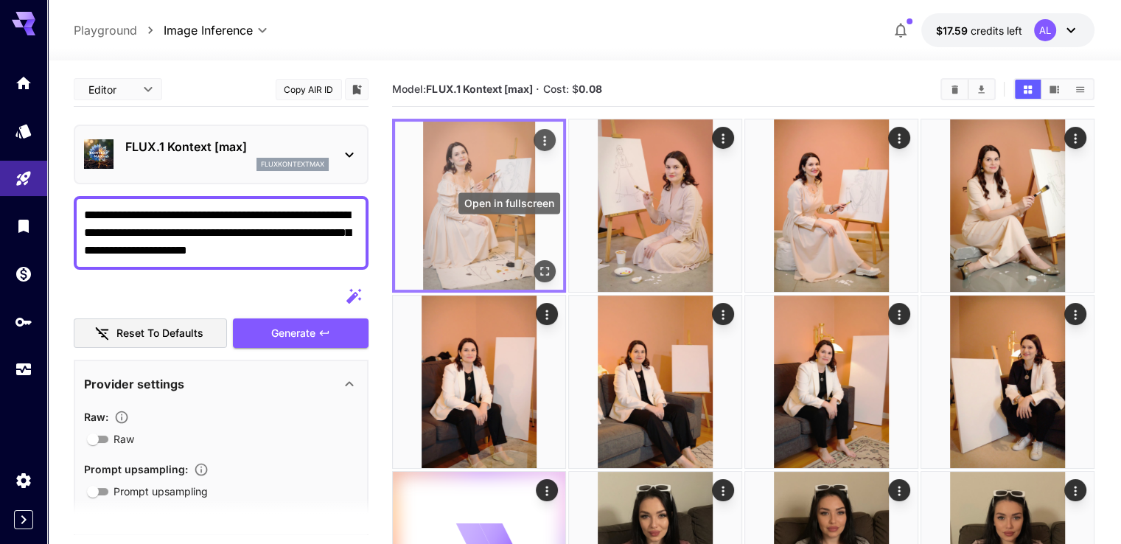
click at [537, 264] on icon "Open in fullscreen" at bounding box center [544, 271] width 15 height 15
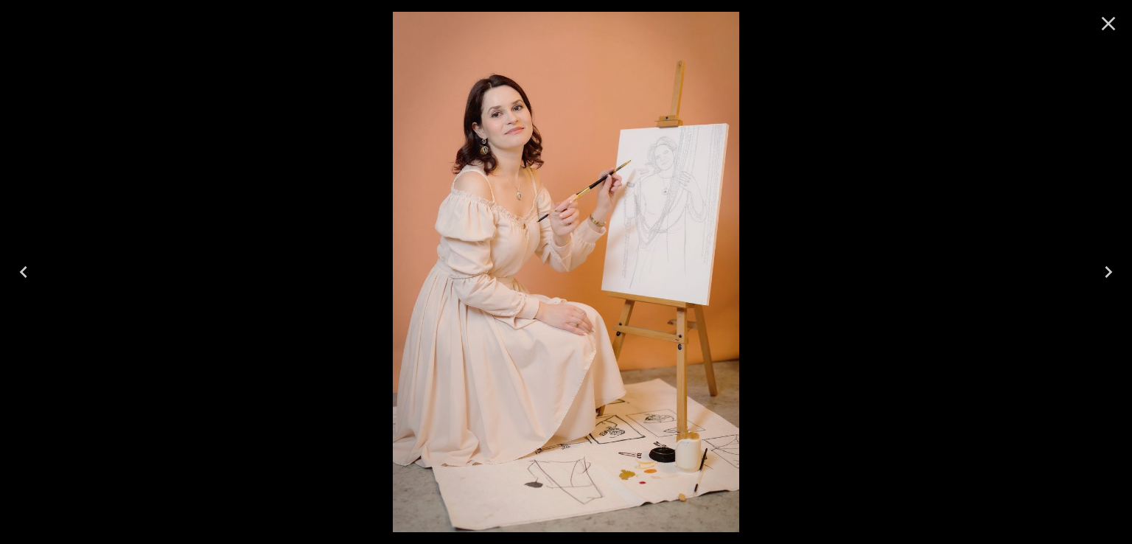
click at [1105, 273] on icon "Next" at bounding box center [1109, 272] width 24 height 24
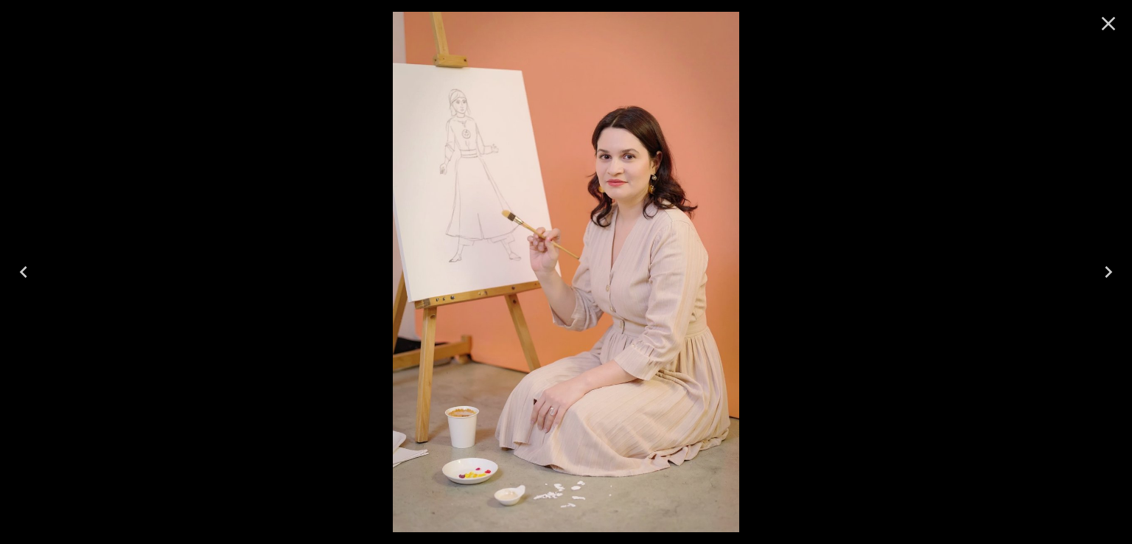
click at [1105, 273] on icon "Next" at bounding box center [1109, 272] width 24 height 24
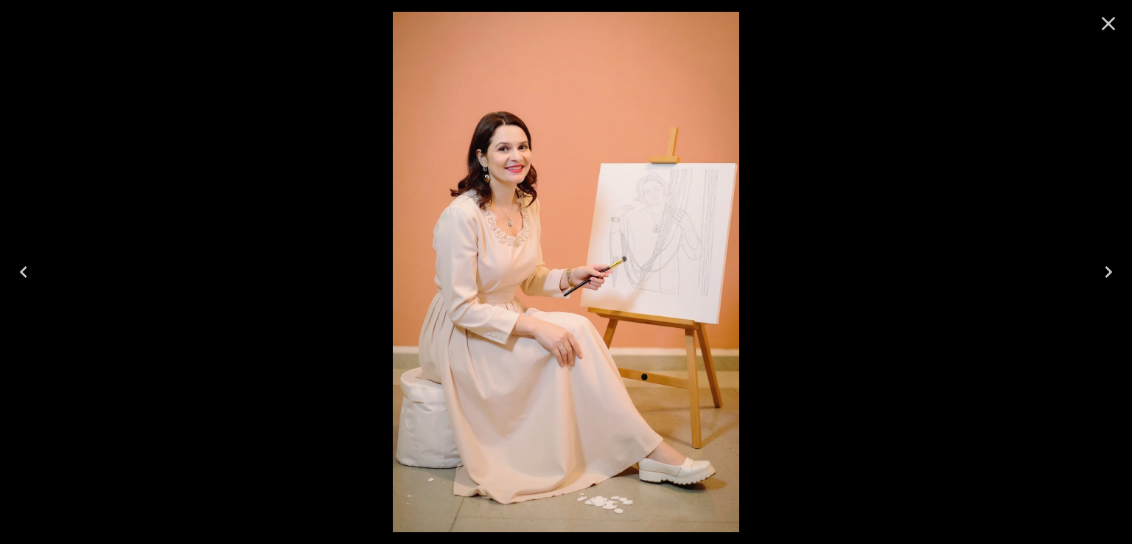
click at [1105, 273] on icon "Next" at bounding box center [1109, 272] width 24 height 24
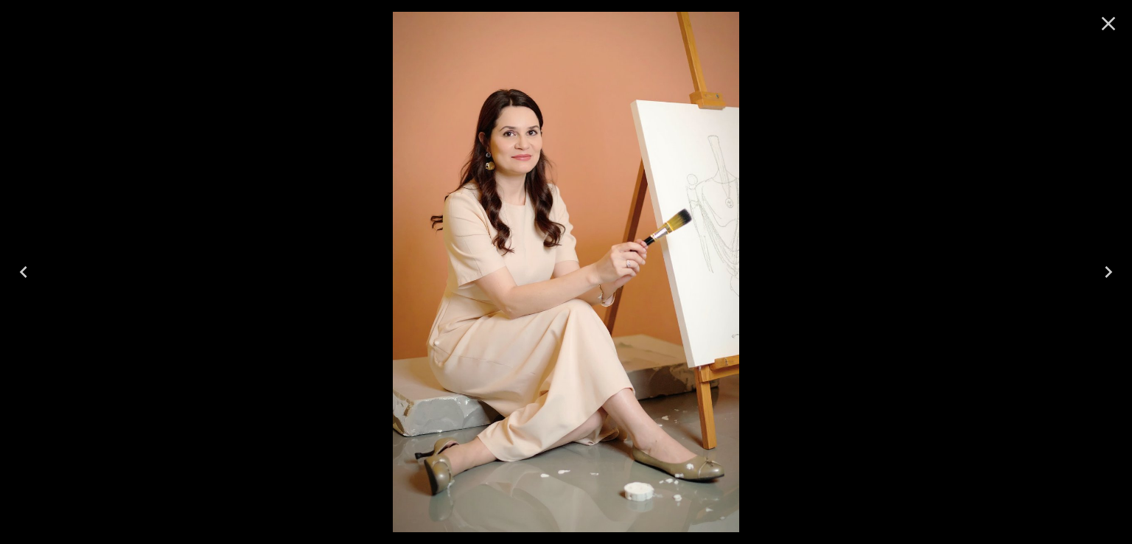
click at [1105, 273] on icon "Next" at bounding box center [1109, 272] width 24 height 24
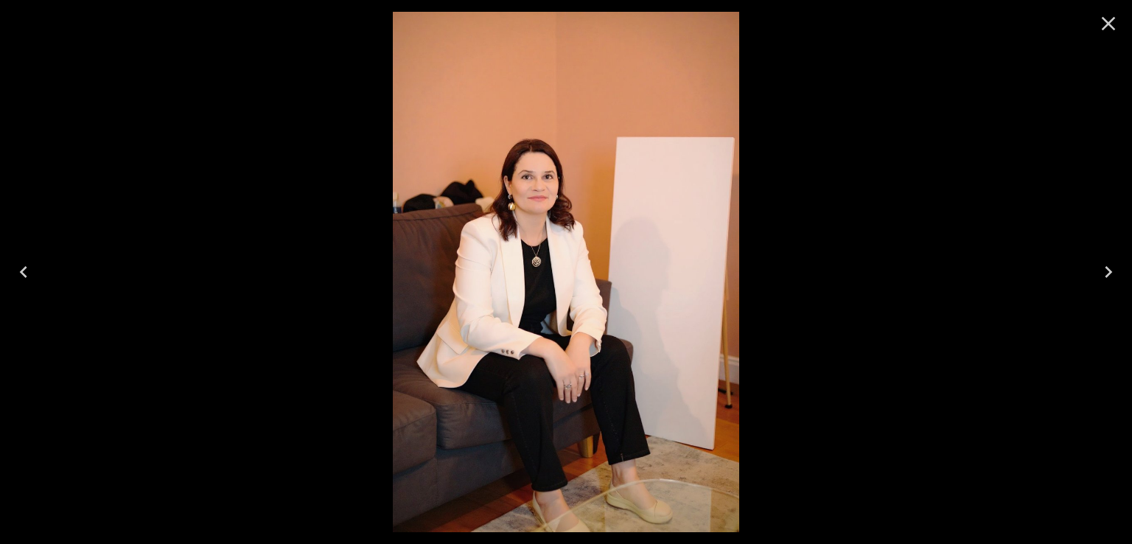
click at [1115, 13] on icon "Close" at bounding box center [1109, 24] width 24 height 24
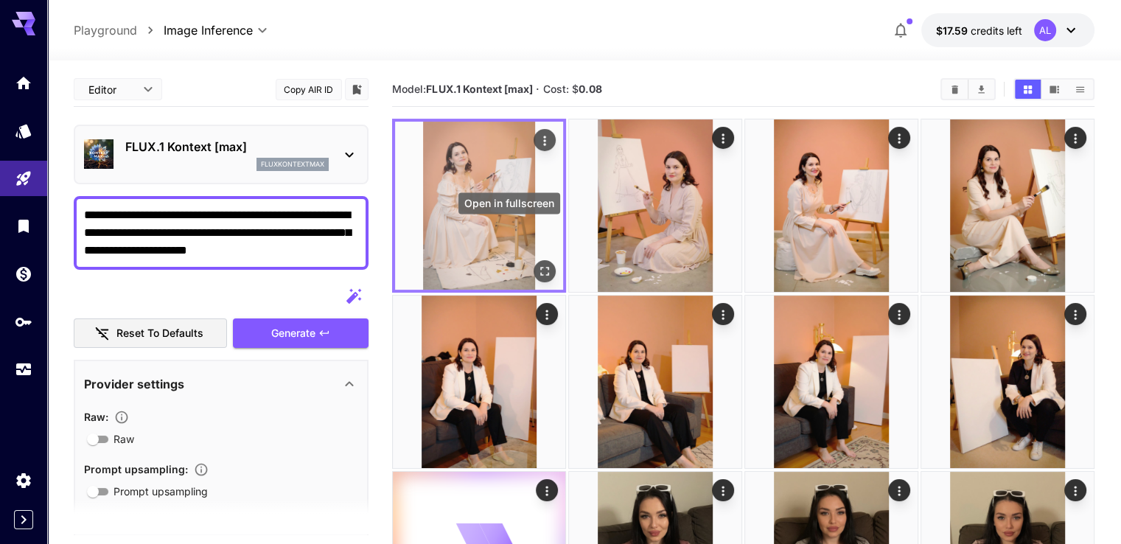
click at [540, 267] on icon "Open in fullscreen" at bounding box center [544, 271] width 9 height 9
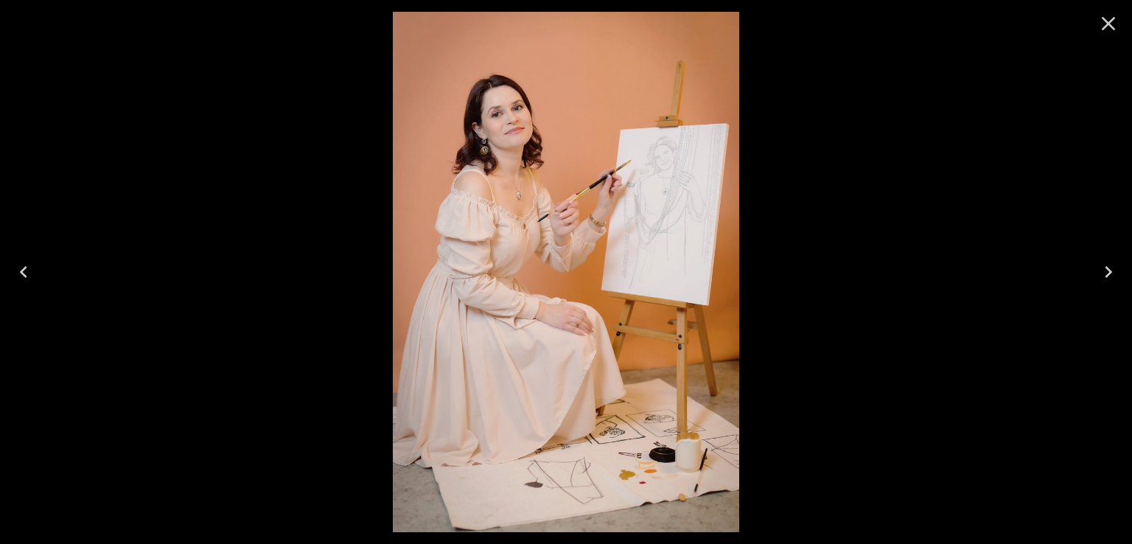
drag, startPoint x: 1097, startPoint y: 271, endPoint x: 1088, endPoint y: 272, distance: 8.9
click at [1097, 271] on icon "Next" at bounding box center [1109, 272] width 24 height 24
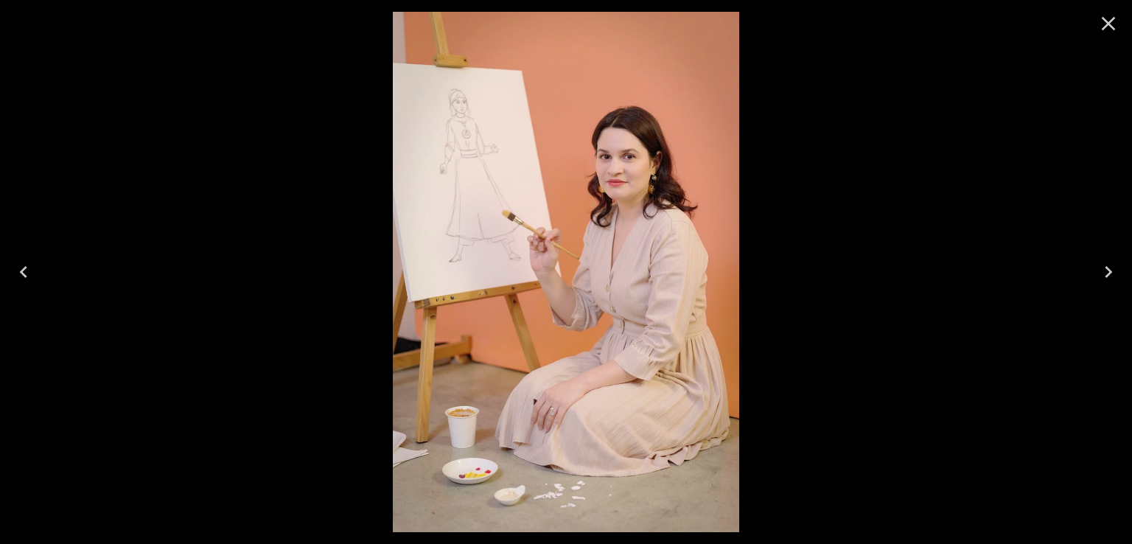
click at [1117, 265] on icon "Next" at bounding box center [1109, 272] width 24 height 24
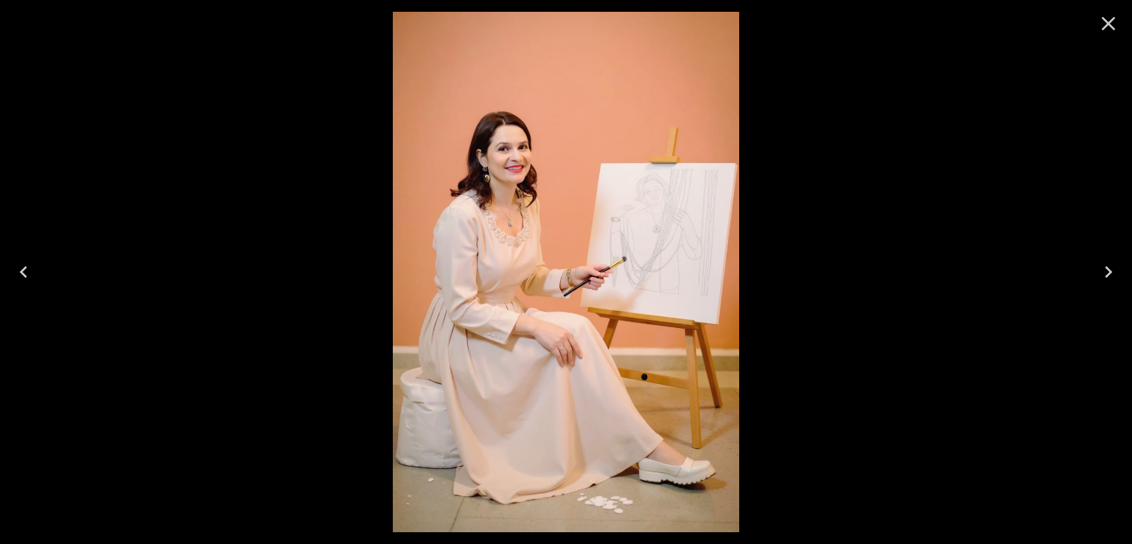
click at [1081, 267] on div at bounding box center [566, 272] width 1132 height 544
click at [1108, 272] on icon "Next" at bounding box center [1109, 272] width 24 height 24
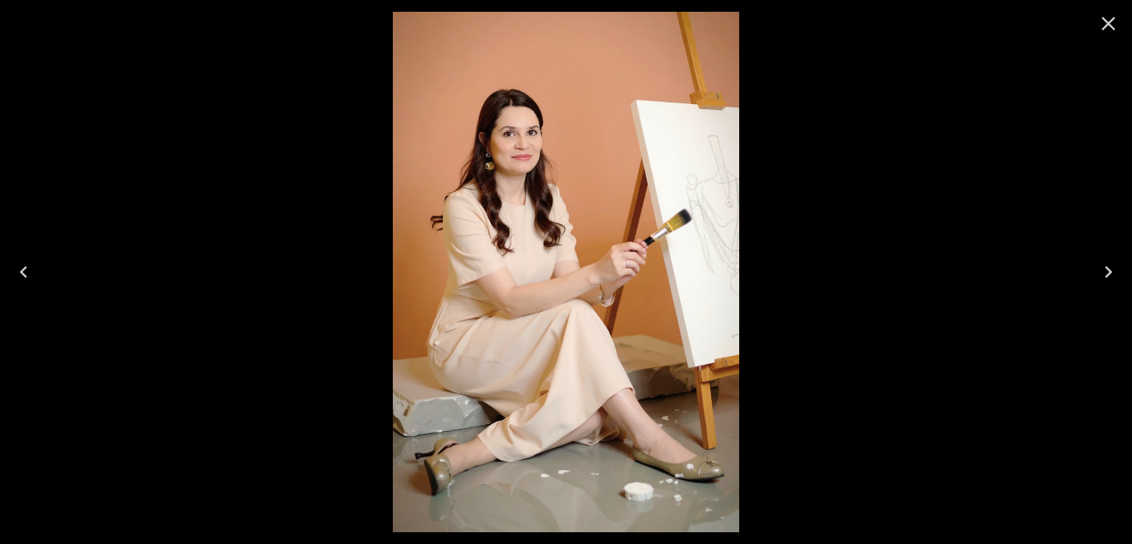
click at [1109, 268] on icon "Next" at bounding box center [1109, 272] width 24 height 24
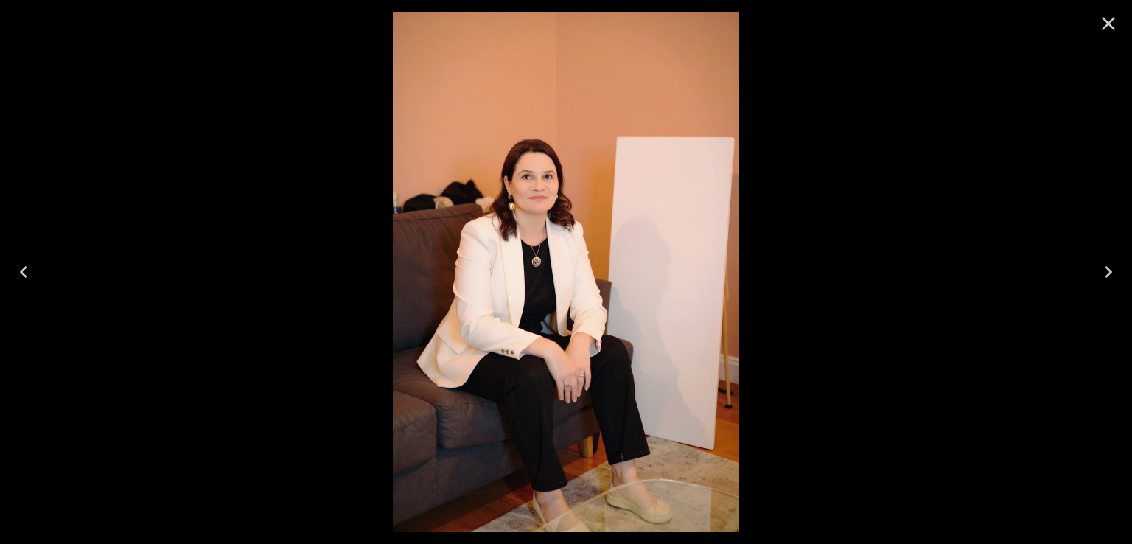
drag, startPoint x: 1104, startPoint y: 276, endPoint x: 1079, endPoint y: 284, distance: 25.4
click at [1104, 276] on icon "Next" at bounding box center [1109, 272] width 24 height 24
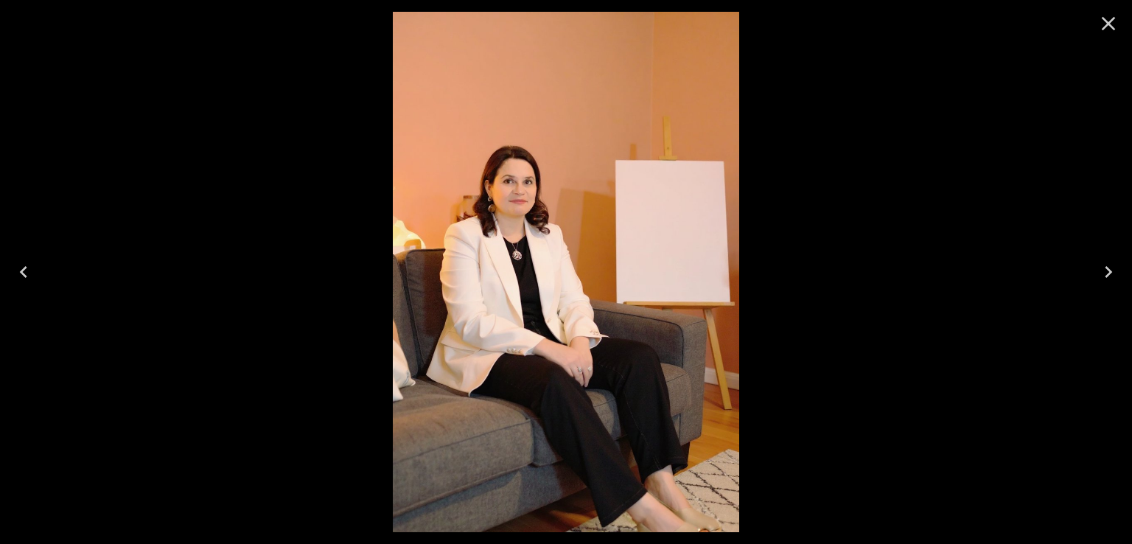
click at [1112, 268] on icon "Next" at bounding box center [1109, 272] width 24 height 24
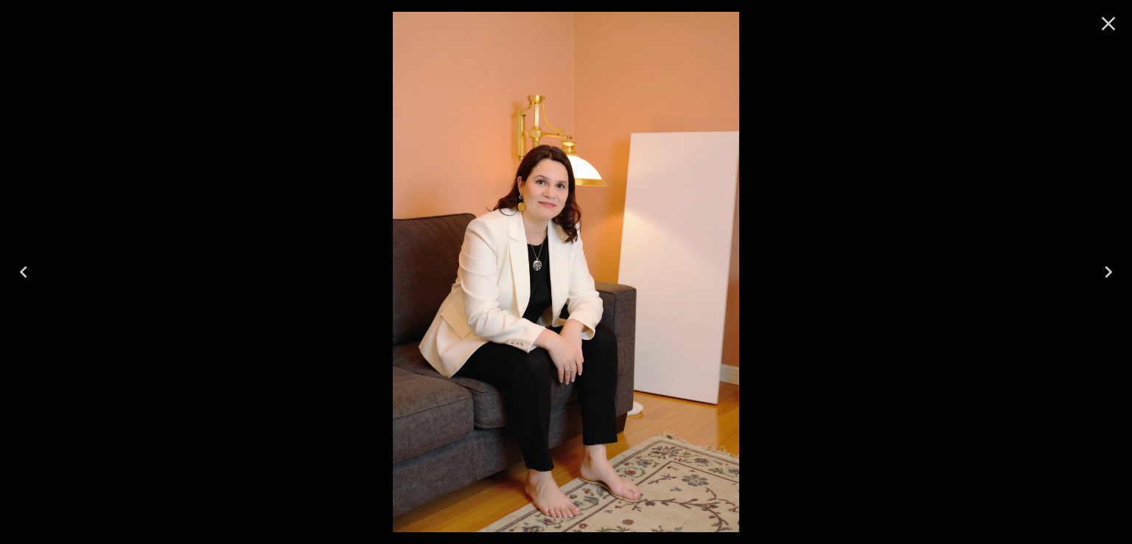
click at [1113, 271] on icon "Next" at bounding box center [1109, 272] width 24 height 24
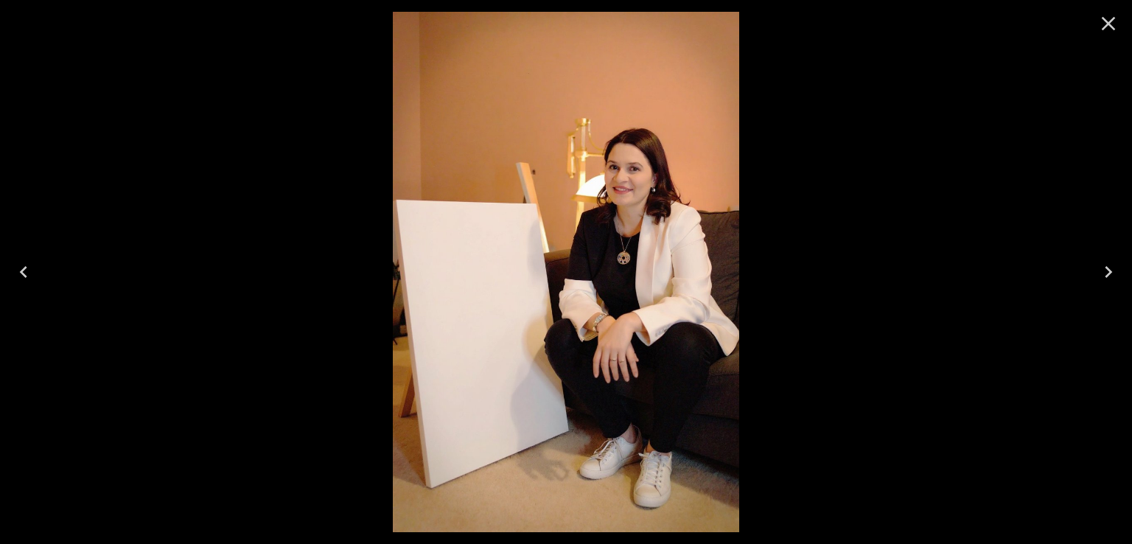
click at [24, 281] on icon "Previous" at bounding box center [24, 272] width 24 height 24
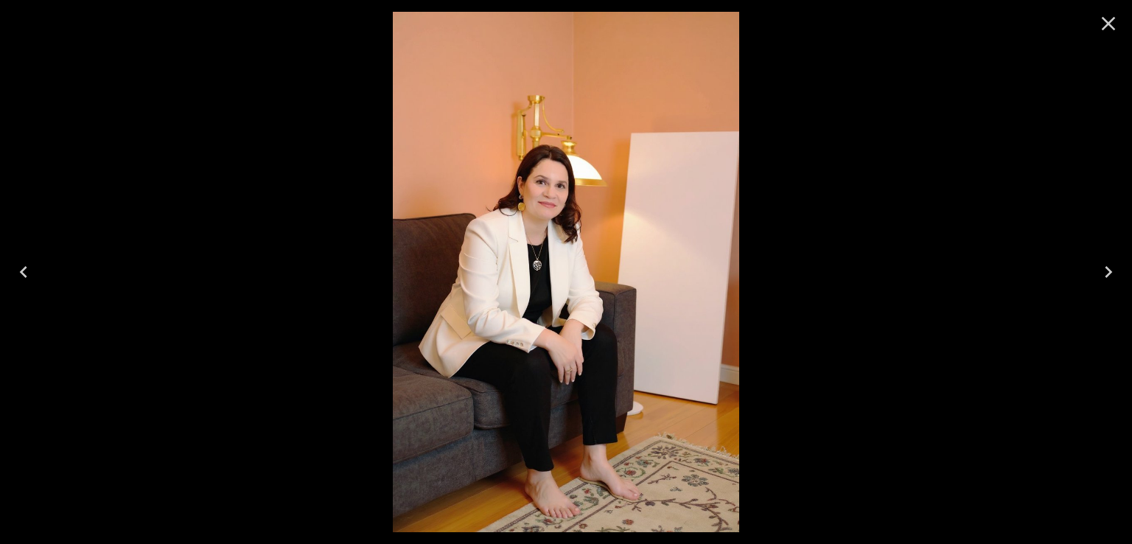
click at [1107, 261] on icon "Next" at bounding box center [1109, 272] width 24 height 24
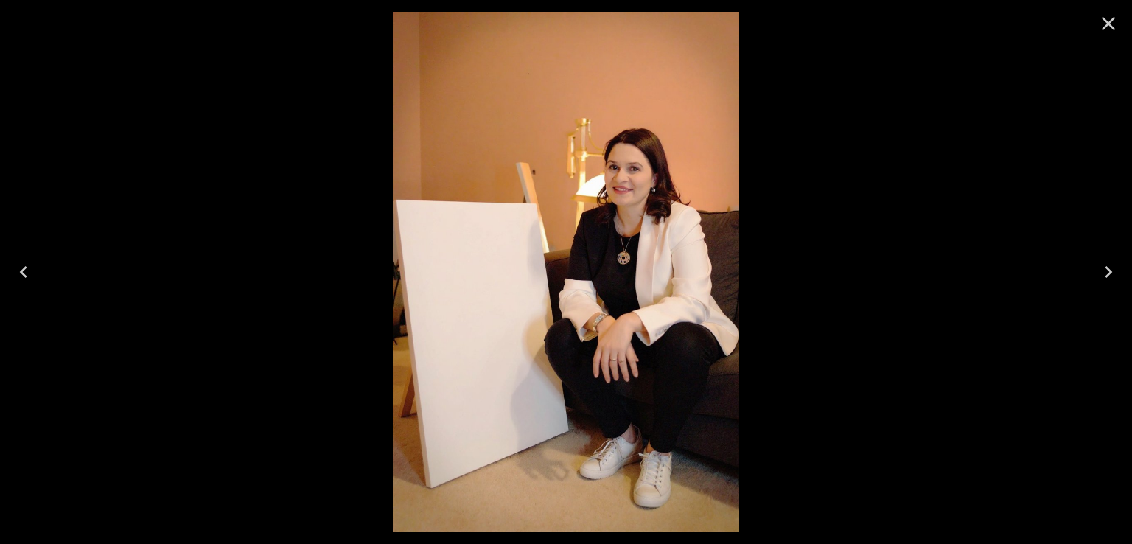
click at [1109, 267] on icon "Next" at bounding box center [1109, 272] width 24 height 24
